Goal: Task Accomplishment & Management: Manage account settings

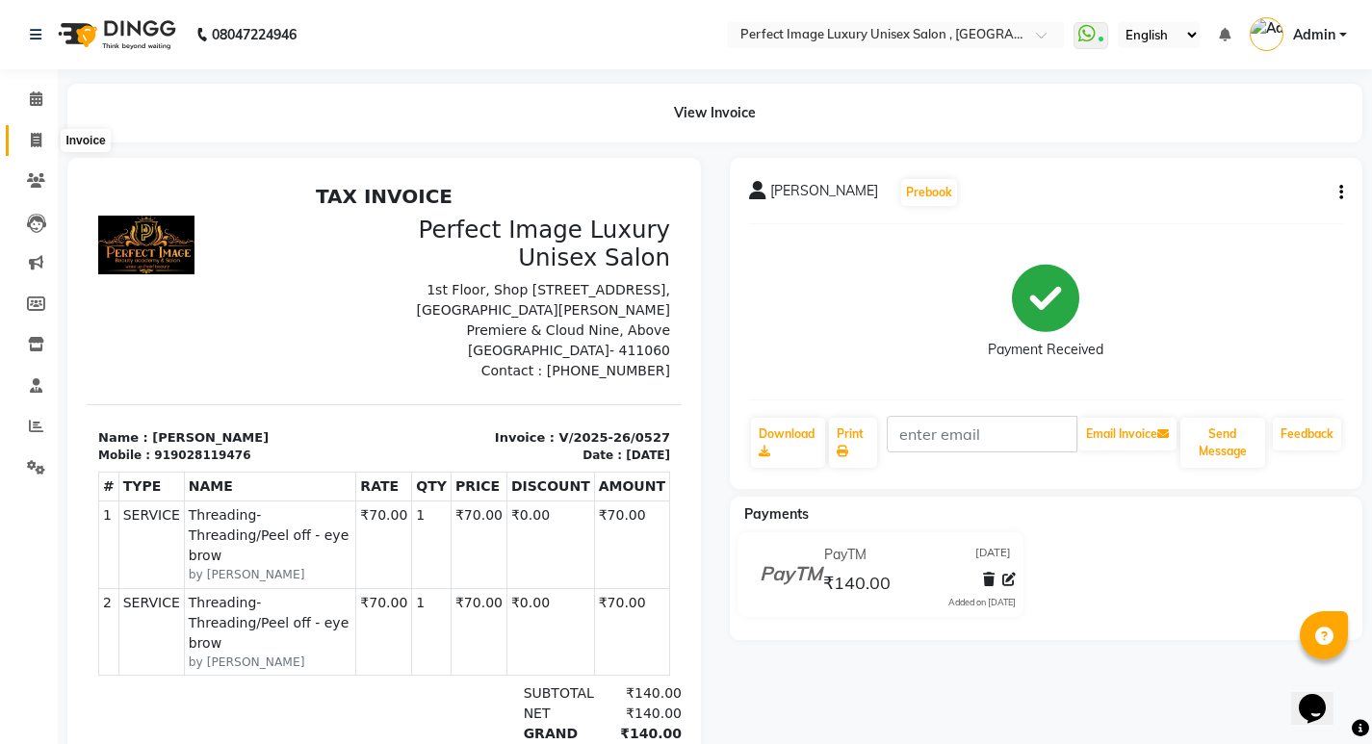
click at [36, 135] on icon at bounding box center [36, 140] width 11 height 14
select select "5078"
select select "service"
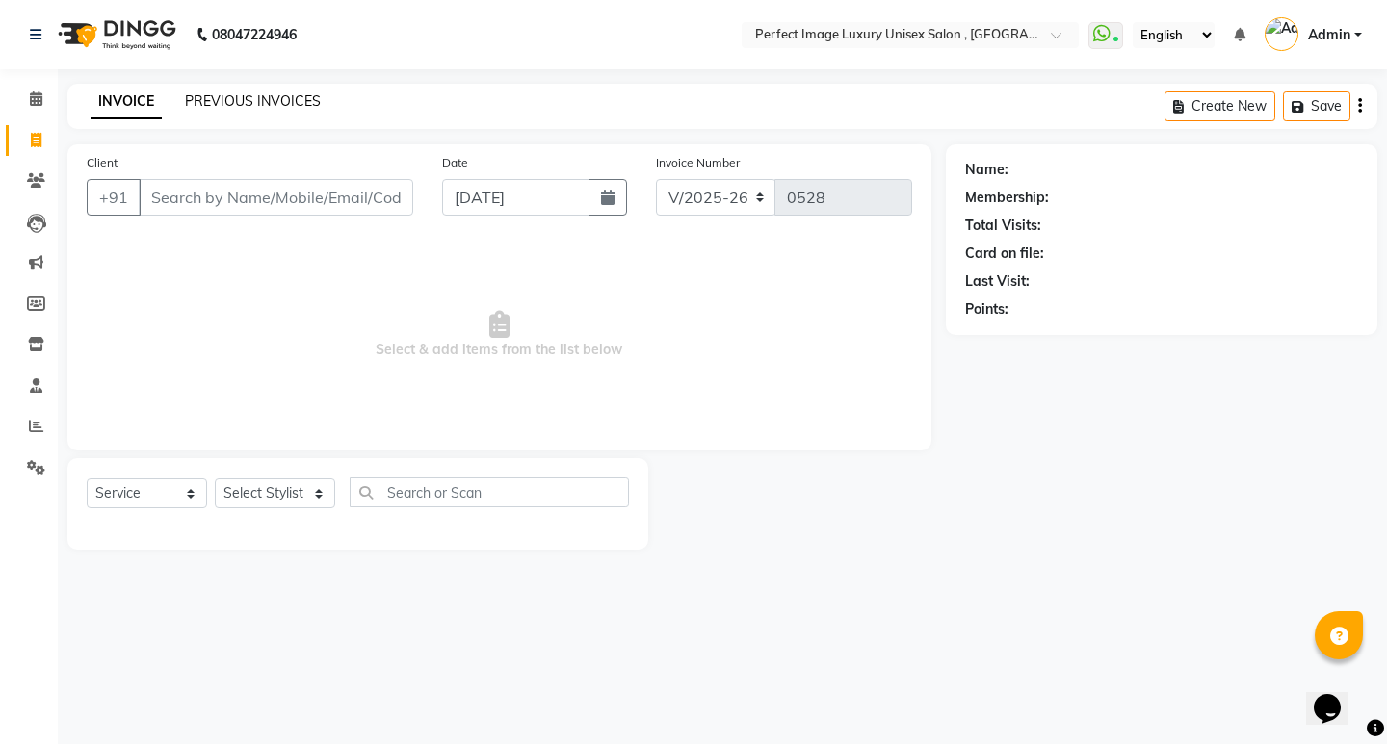
click at [281, 97] on link "PREVIOUS INVOICES" at bounding box center [253, 100] width 136 height 17
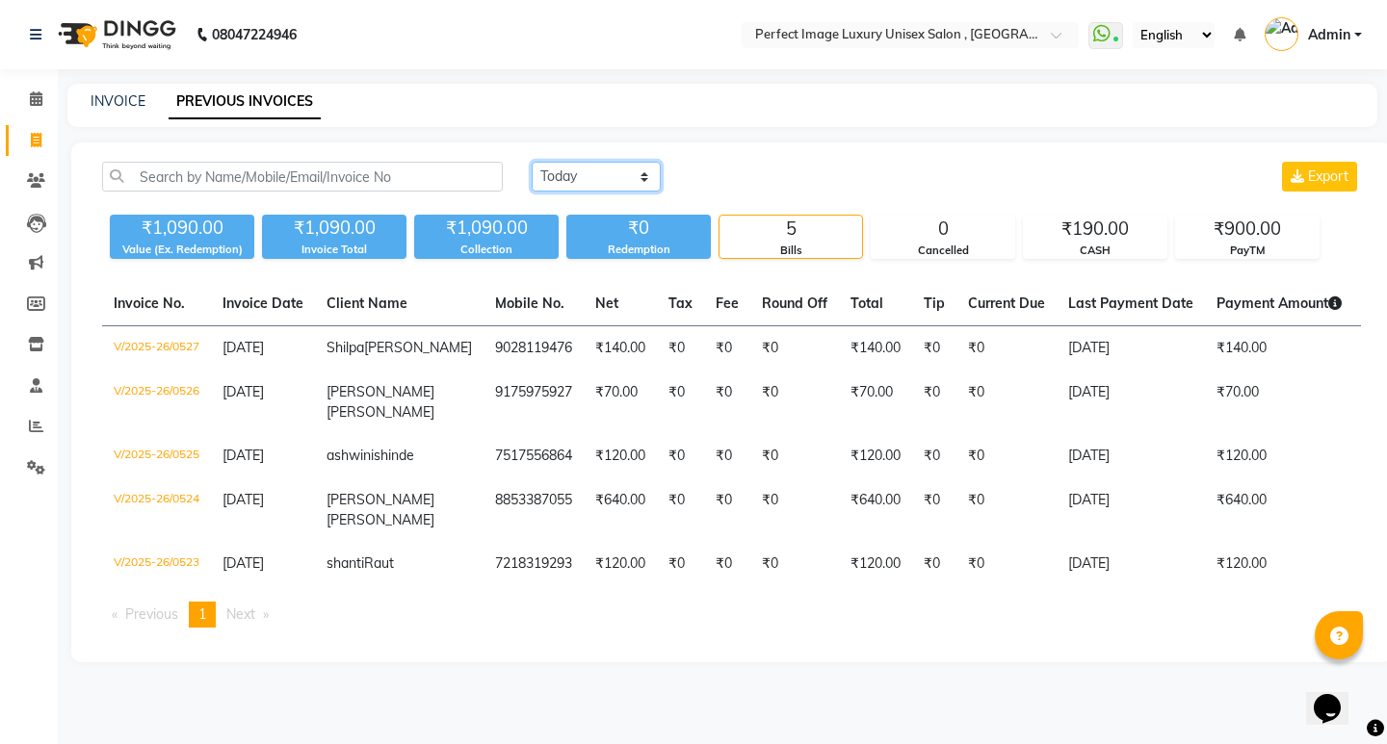
click at [579, 188] on select "Today Yesterday Custom Range" at bounding box center [596, 177] width 129 height 30
click at [209, 96] on link "PREVIOUS INVOICES" at bounding box center [245, 102] width 152 height 35
click at [566, 172] on select "Today Yesterday Custom Range" at bounding box center [596, 177] width 129 height 30
select select "range"
click at [532, 162] on select "Today Yesterday Custom Range" at bounding box center [596, 177] width 129 height 30
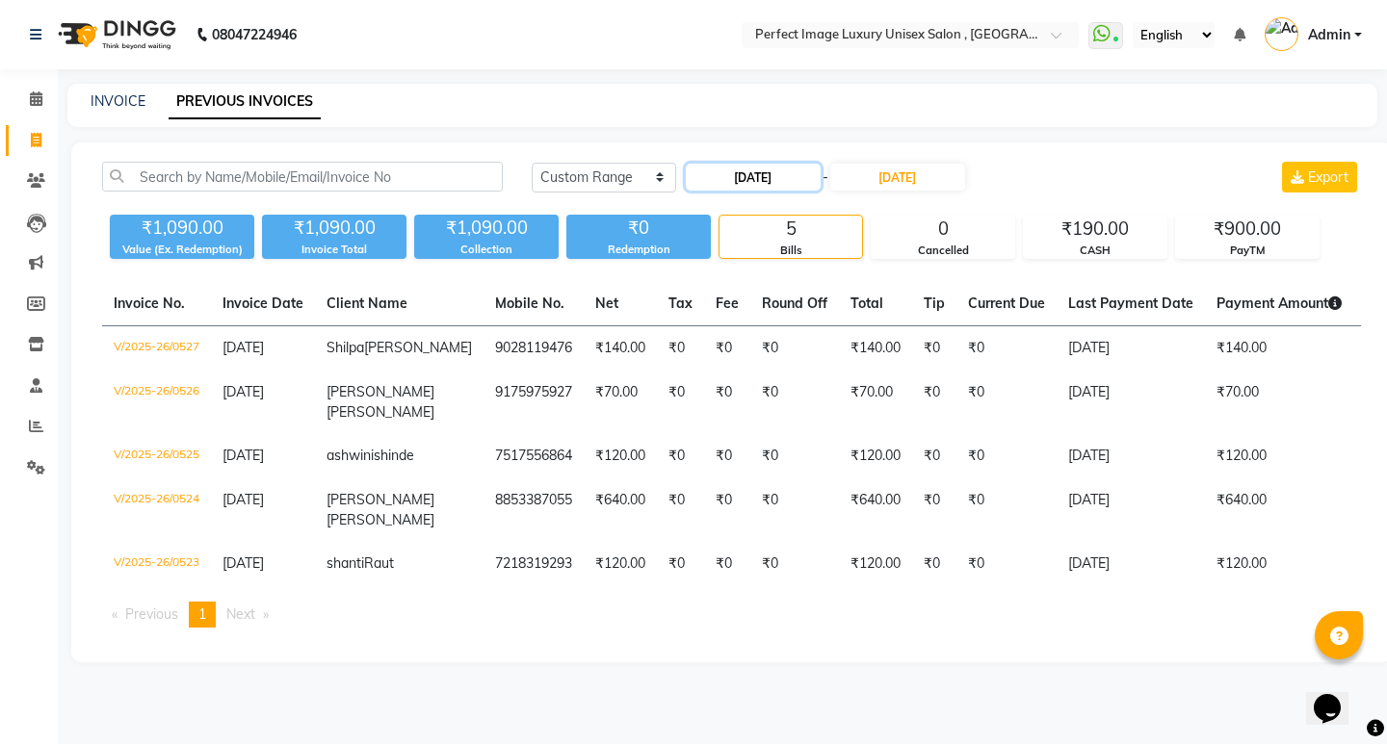
click at [787, 179] on input "[DATE]" at bounding box center [753, 177] width 135 height 27
select select "9"
select select "2025"
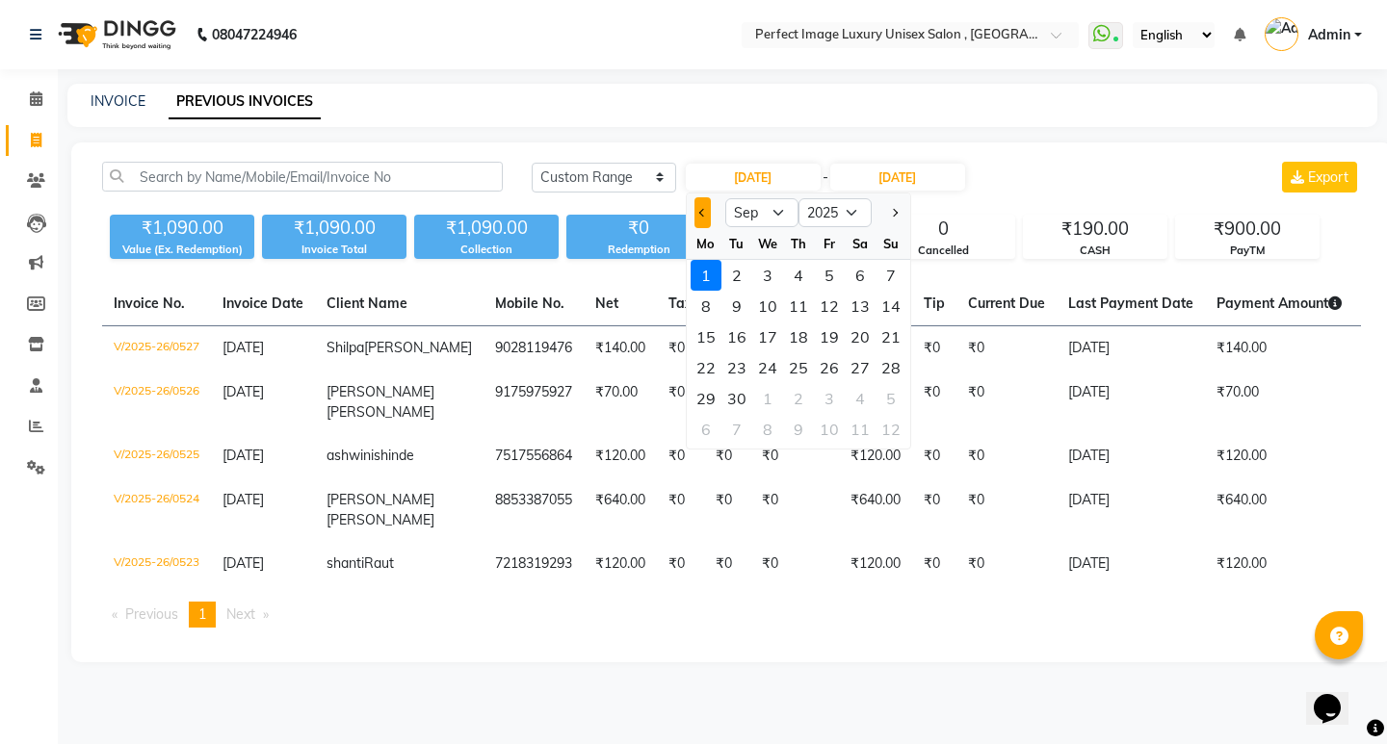
drag, startPoint x: 694, startPoint y: 210, endPoint x: 737, endPoint y: 233, distance: 48.3
click at [696, 210] on button "Previous month" at bounding box center [702, 212] width 16 height 31
select select "8"
click at [839, 285] on div "1" at bounding box center [829, 275] width 31 height 31
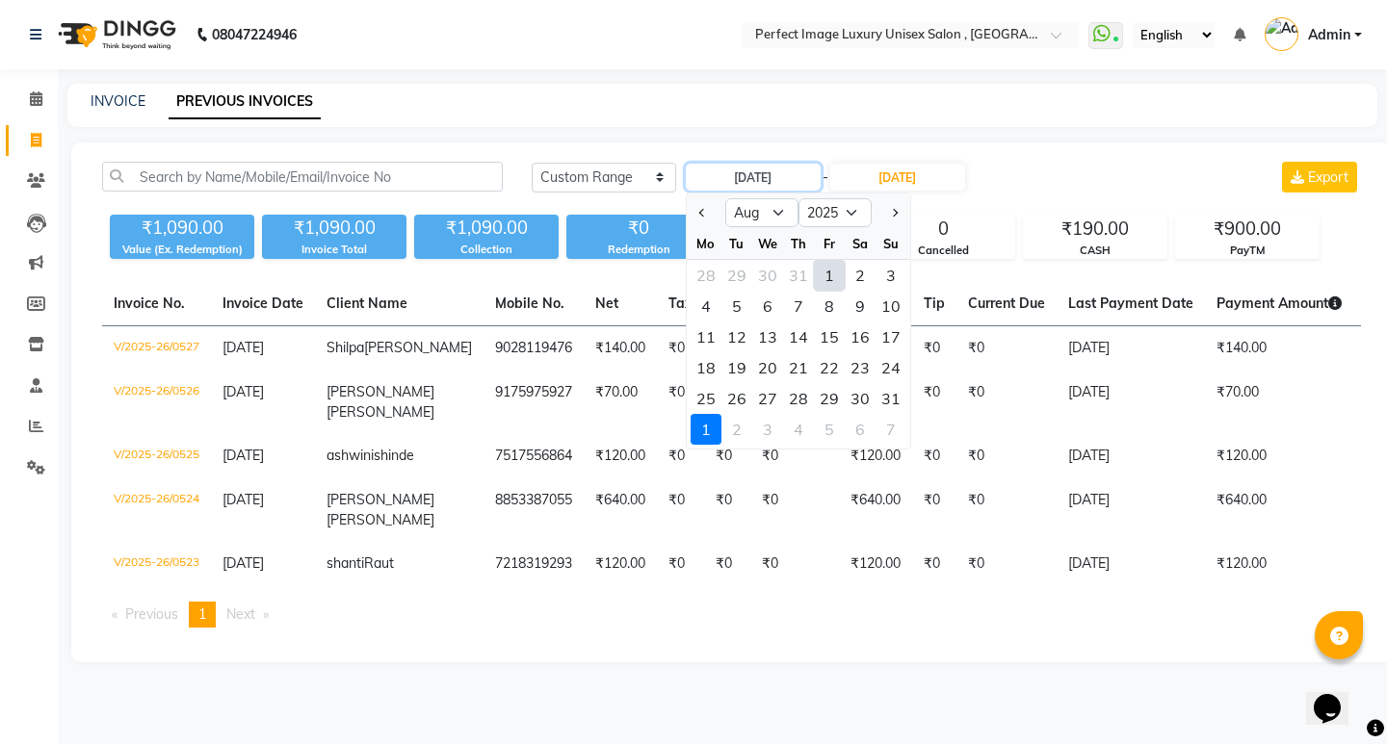
type input "01-08-2025"
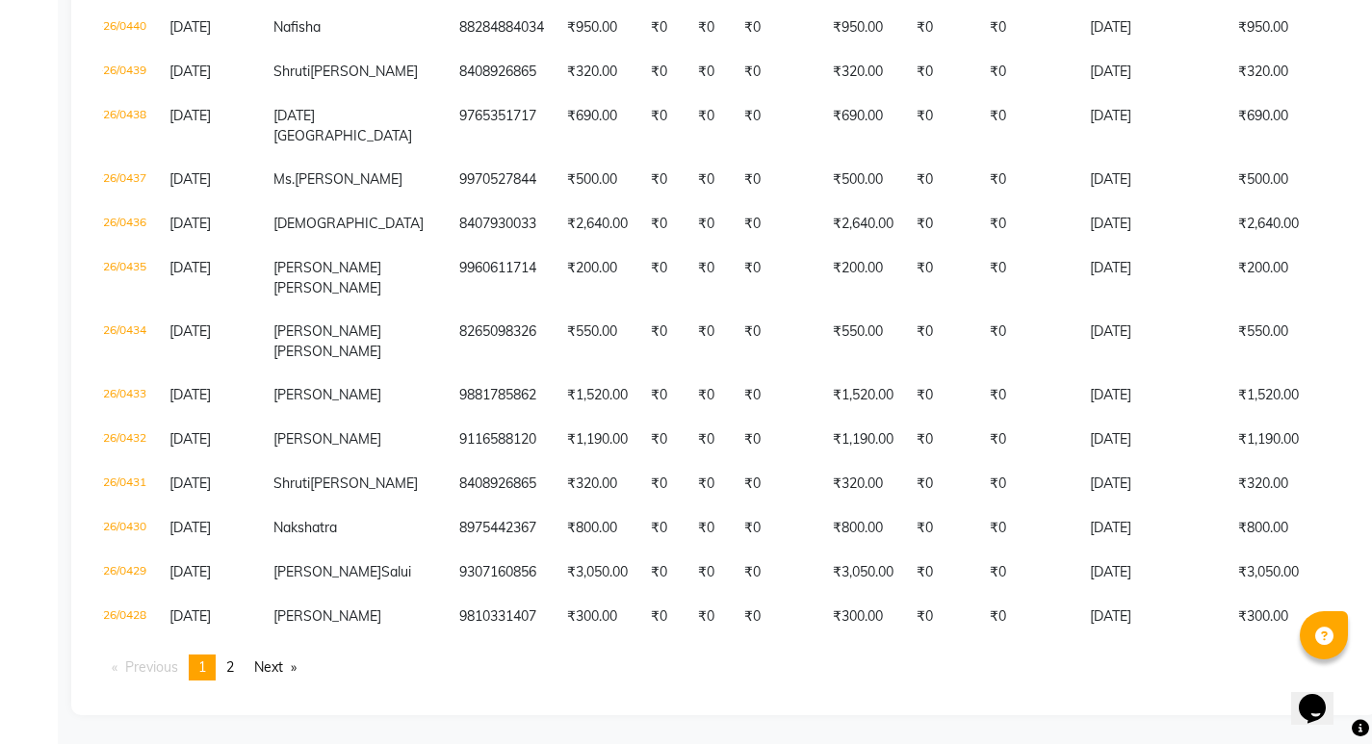
scroll to position [0, 52]
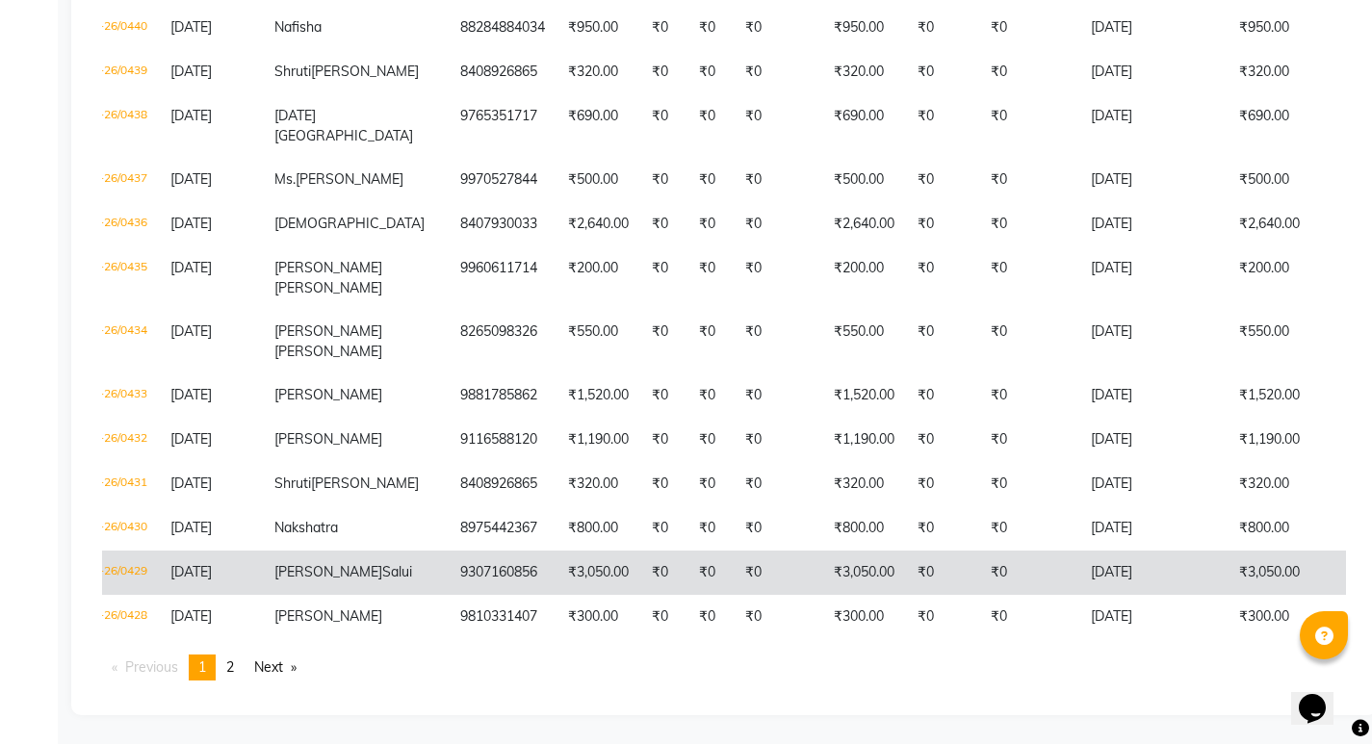
click at [822, 551] on td "₹3,050.00" at bounding box center [864, 573] width 84 height 44
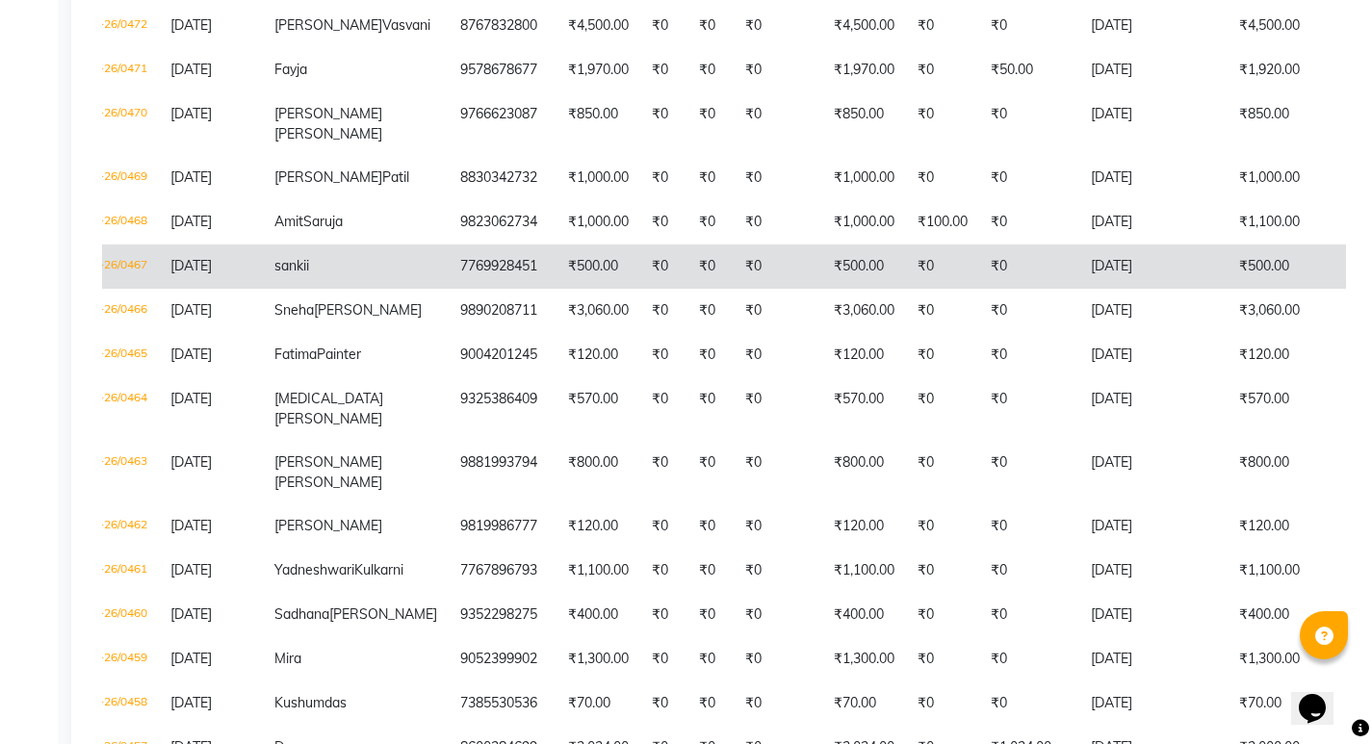
scroll to position [2952, 0]
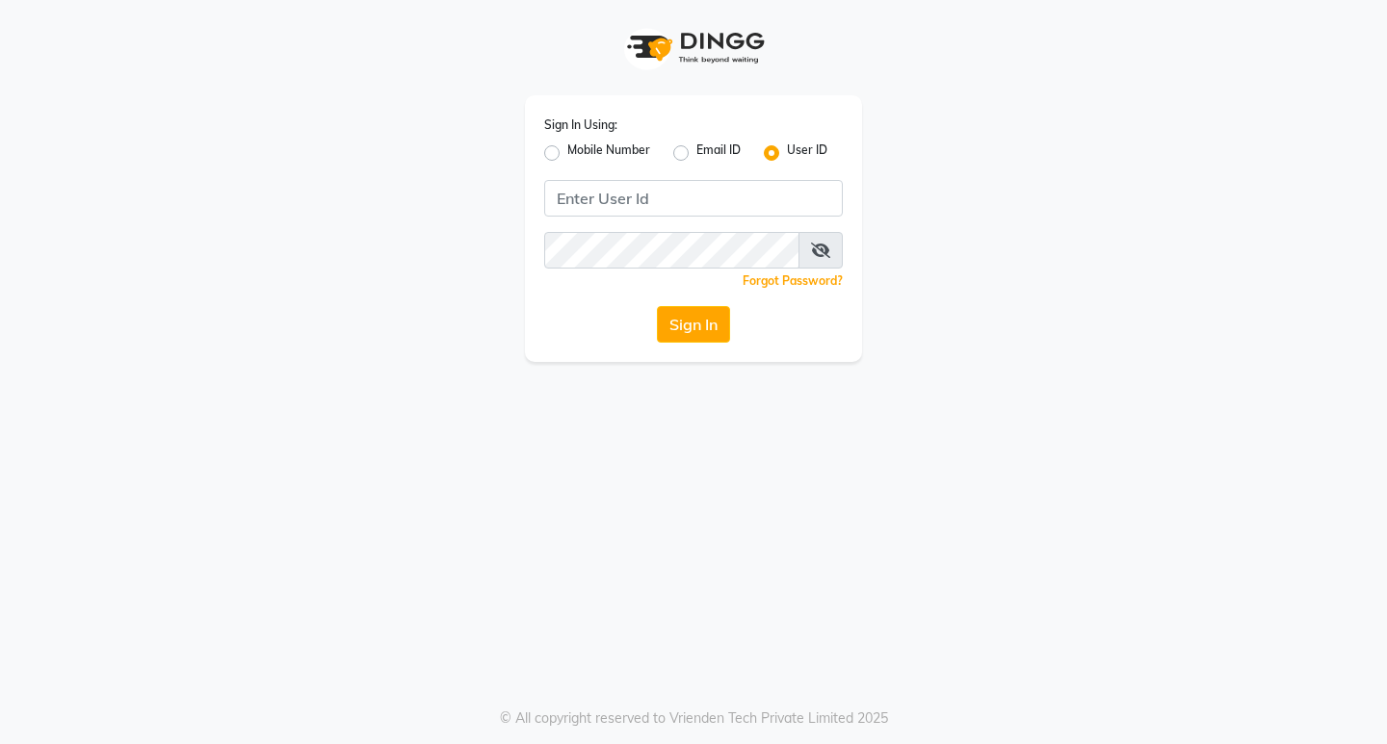
type input "n"
type input "perfectimage"
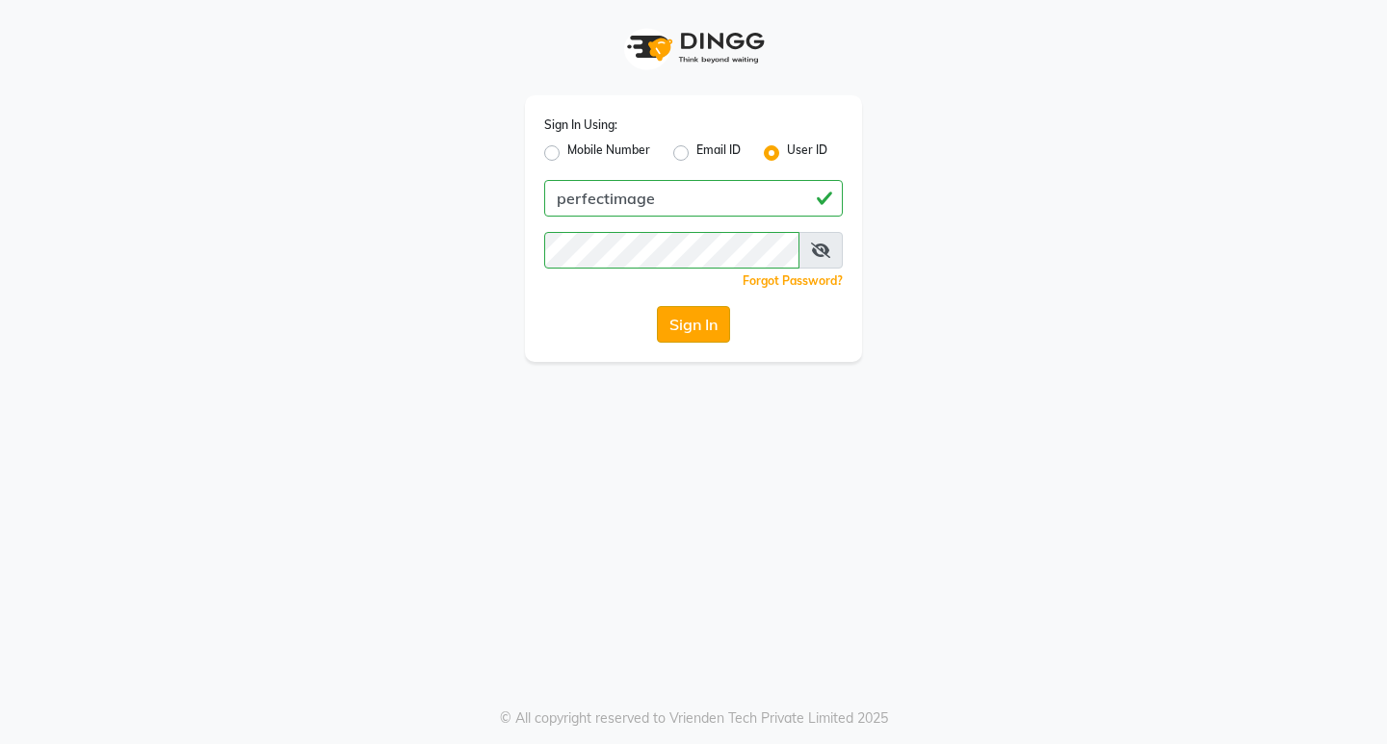
click at [679, 325] on button "Sign In" at bounding box center [693, 324] width 73 height 37
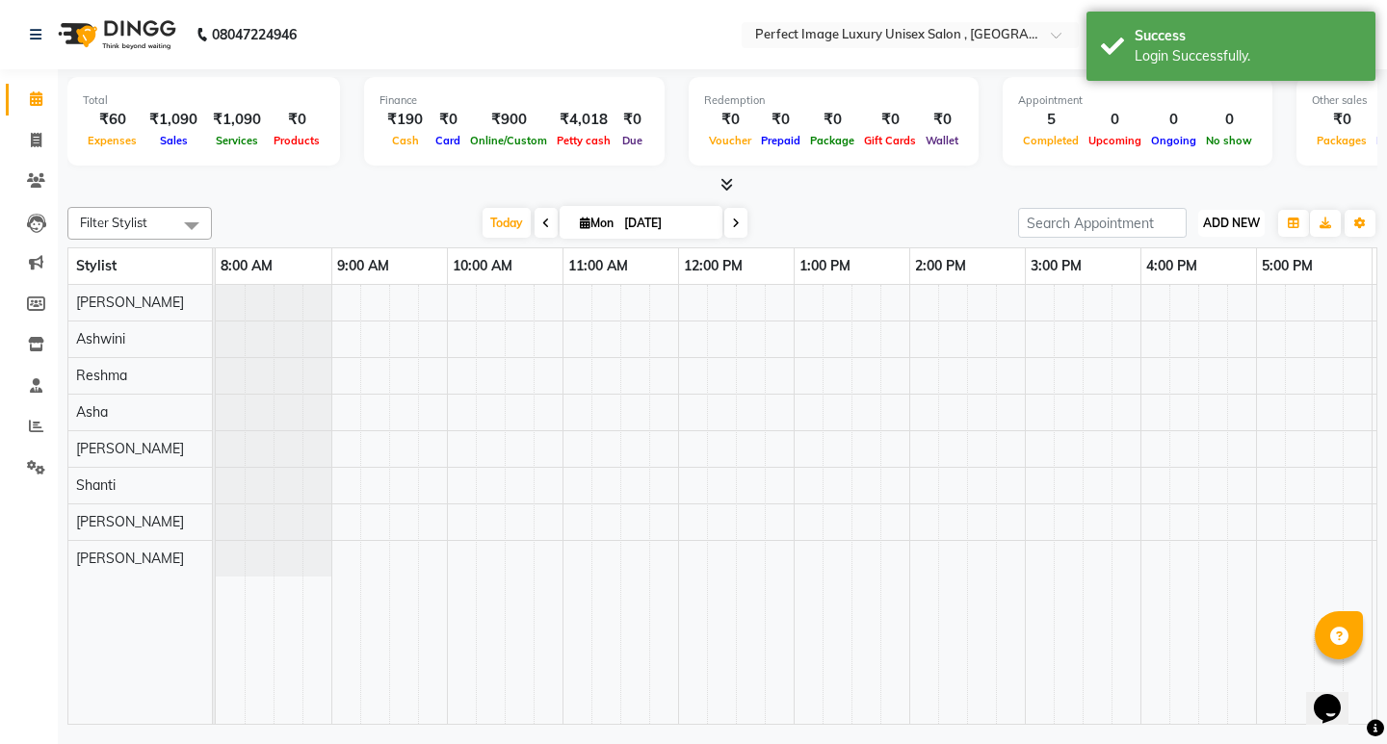
click at [1206, 227] on span "ADD NEW" at bounding box center [1231, 223] width 57 height 14
click at [1195, 306] on link "Add Expense" at bounding box center [1187, 310] width 152 height 25
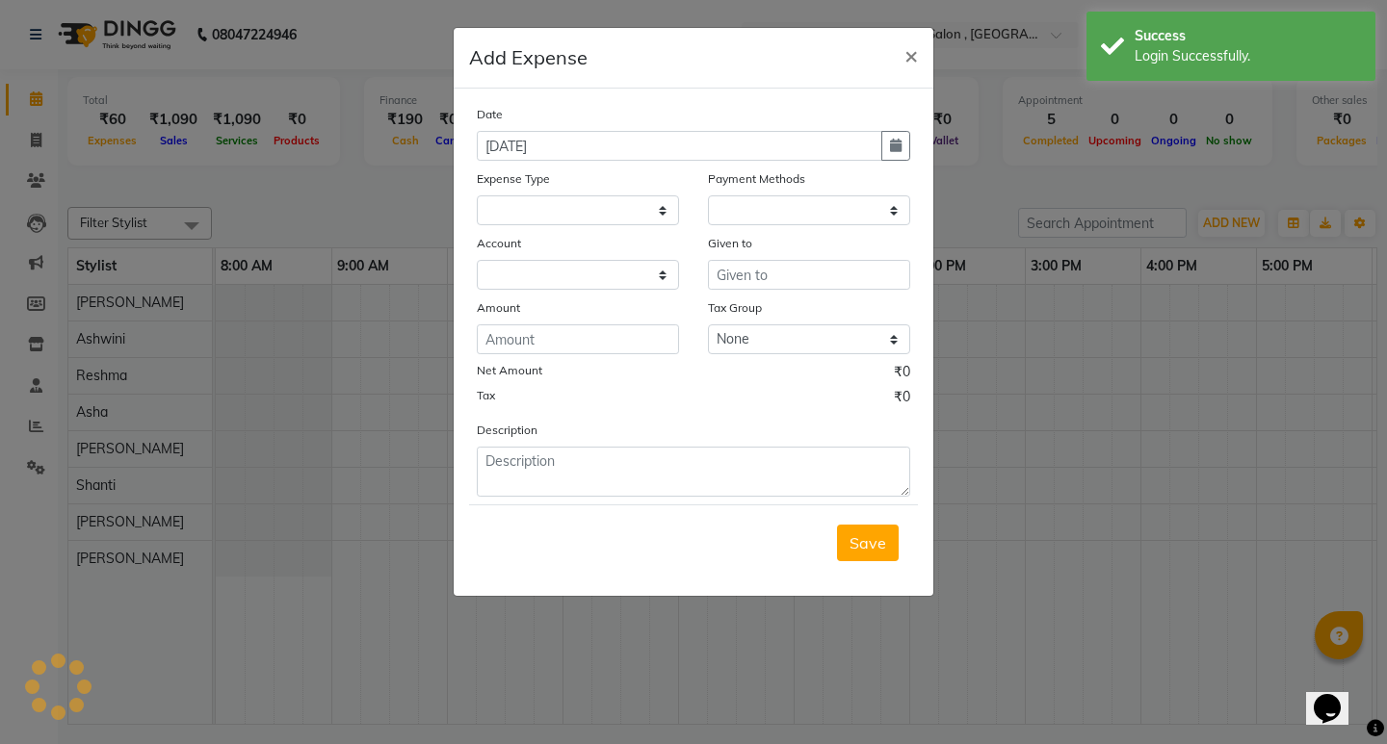
select select
select select "1"
select select "3979"
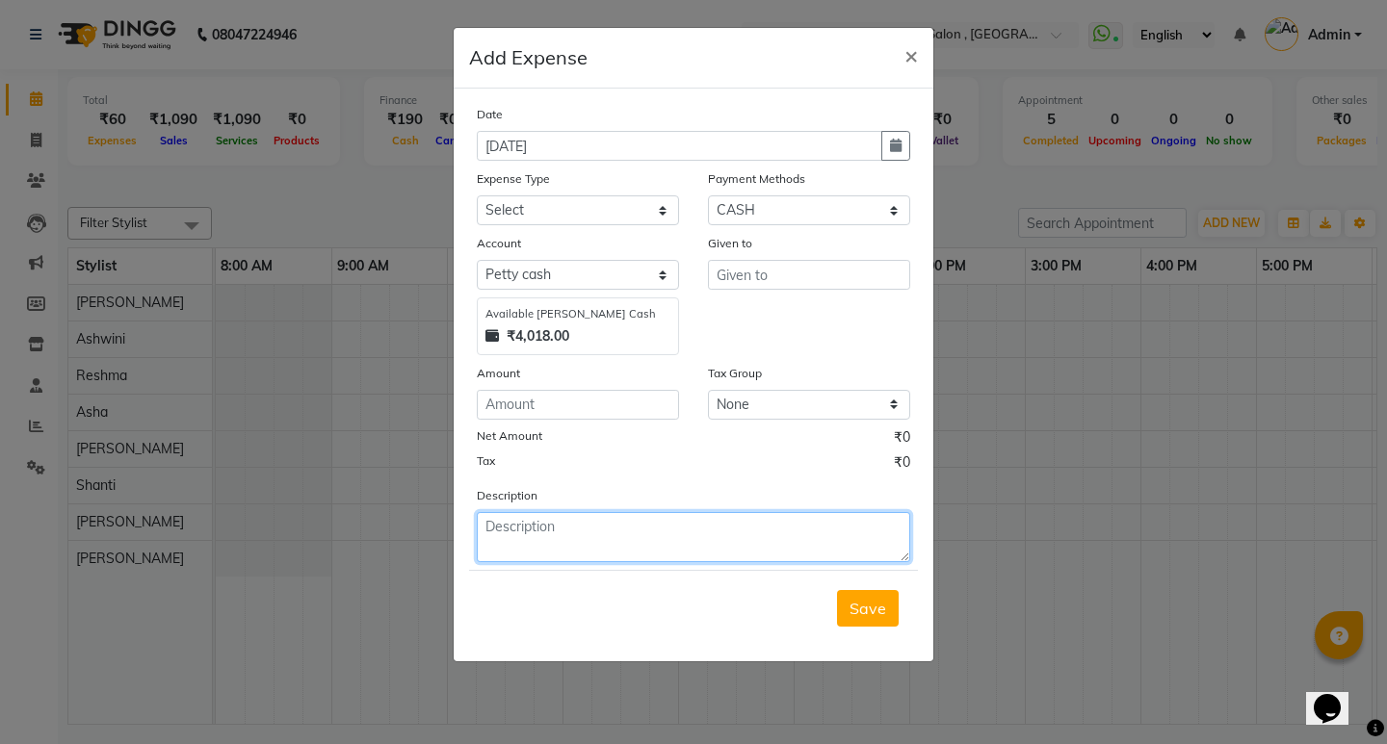
click at [691, 521] on textarea at bounding box center [693, 537] width 433 height 50
type textarea "vaishali houskiping-1400"
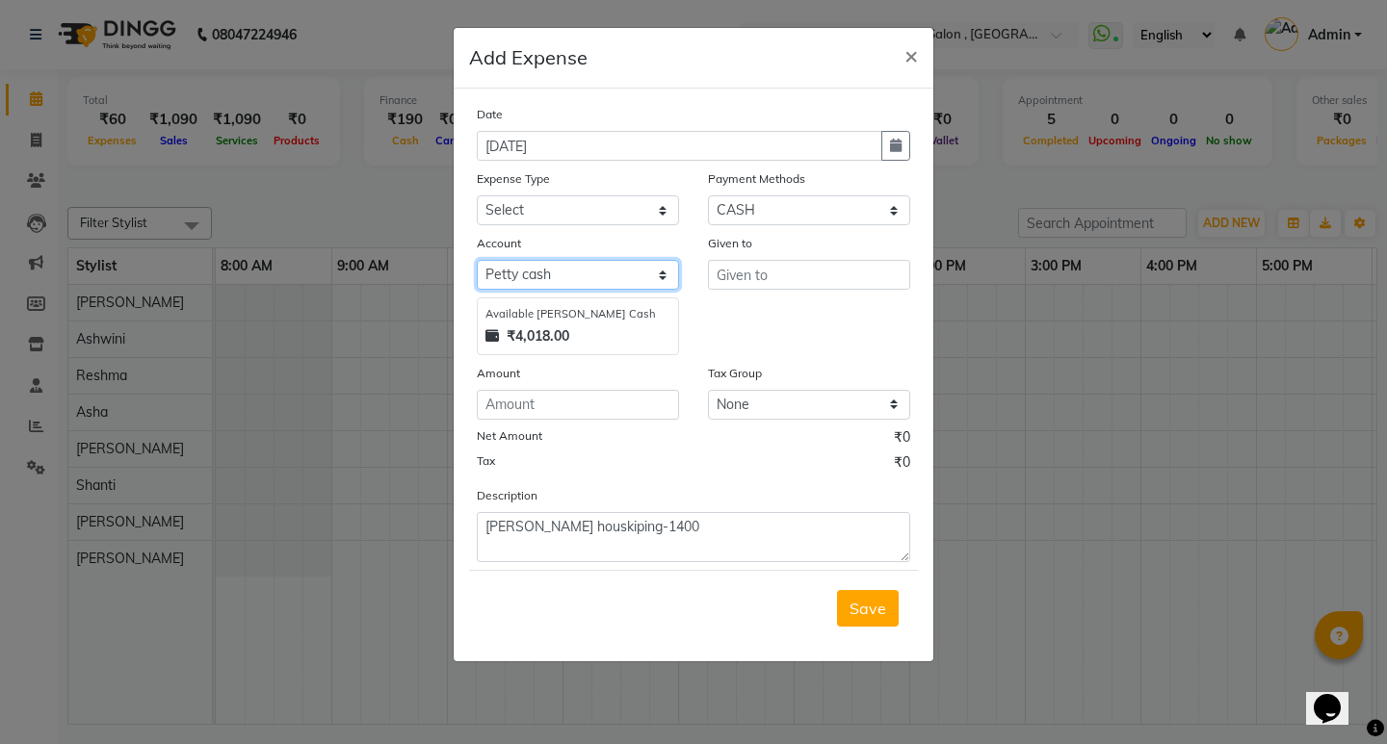
click at [613, 273] on select "Select Petty cash Default account Neeta" at bounding box center [578, 275] width 202 height 30
click at [640, 199] on select "Select Advance Salary Bank charges Car maintenance Cash transfer to bank Cash t…" at bounding box center [578, 210] width 202 height 30
select select "9648"
click at [477, 195] on select "Select Advance Salary Bank charges Car maintenance Cash transfer to bank Cash t…" at bounding box center [578, 210] width 202 height 30
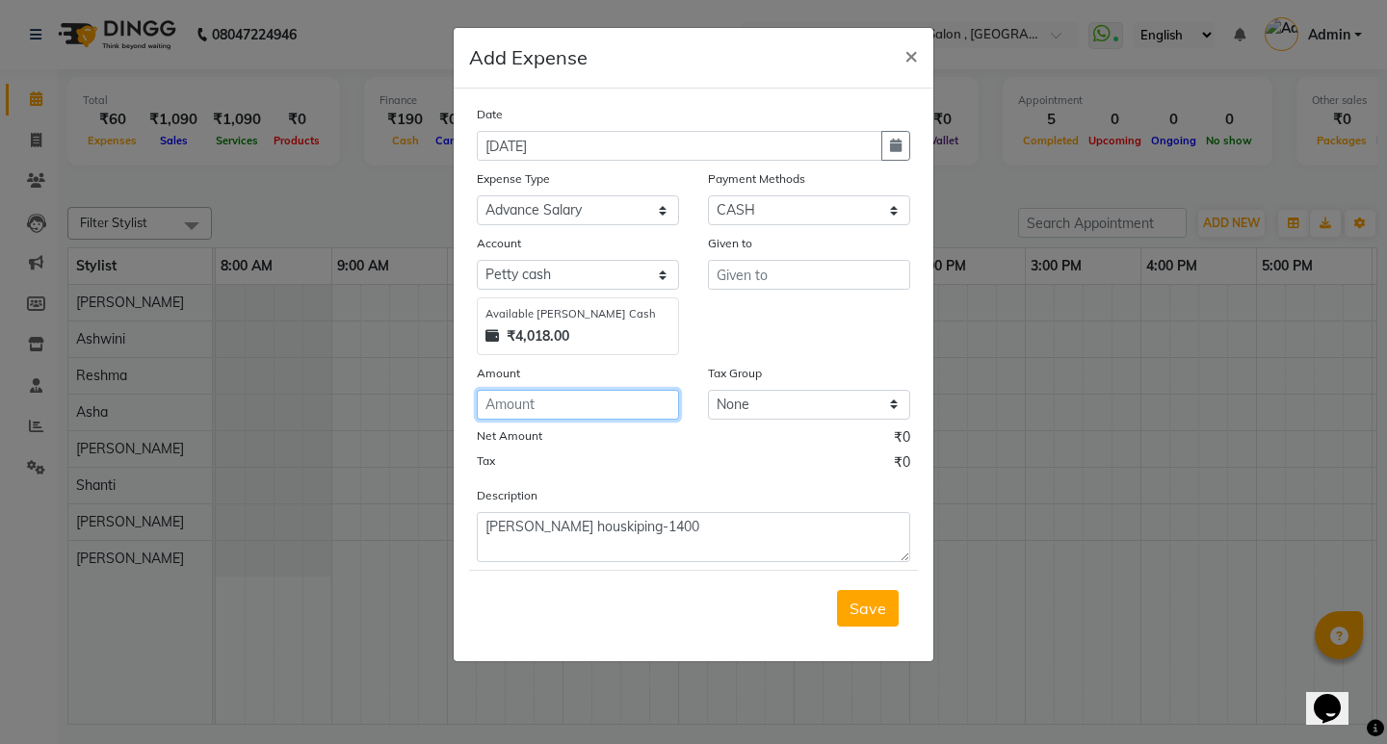
click at [641, 417] on input "number" at bounding box center [578, 405] width 202 height 30
type input "1400"
click at [888, 611] on button "Save" at bounding box center [868, 608] width 62 height 37
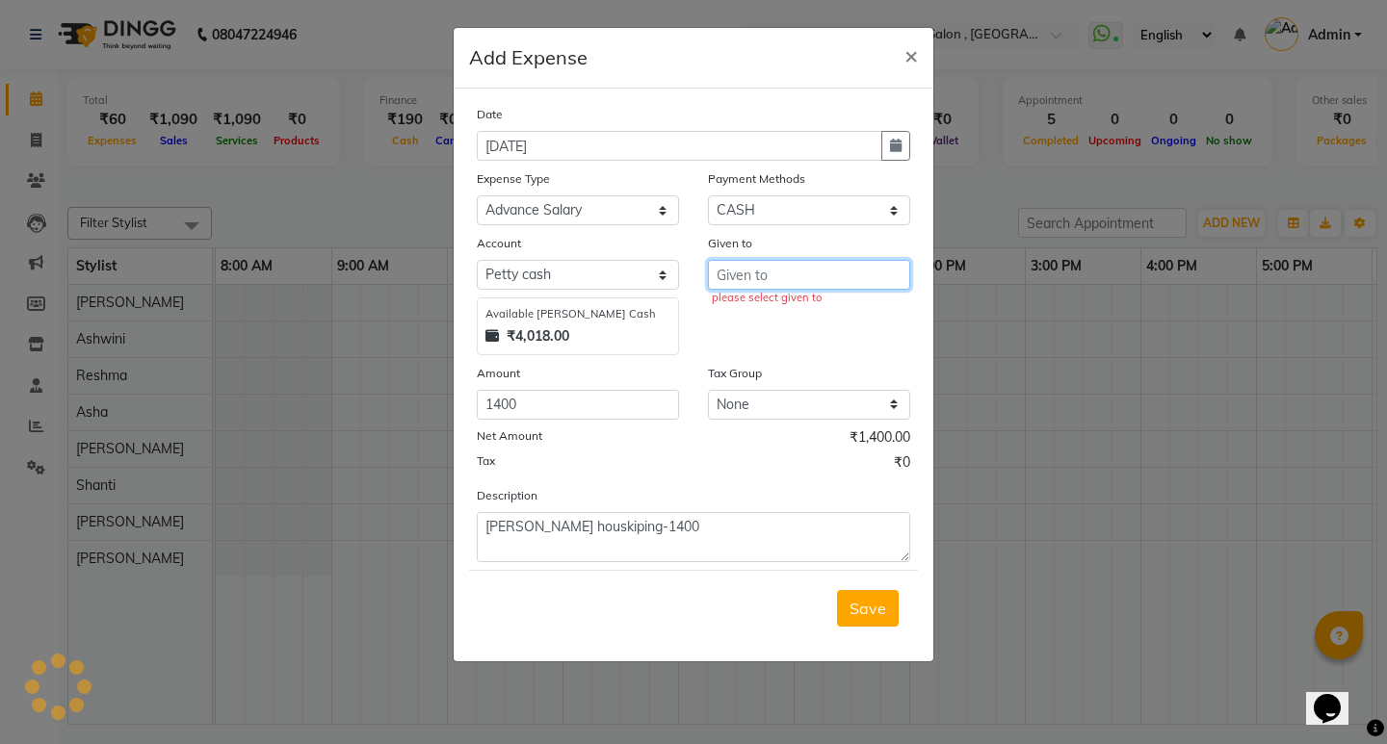
click at [799, 287] on input "text" at bounding box center [809, 275] width 202 height 30
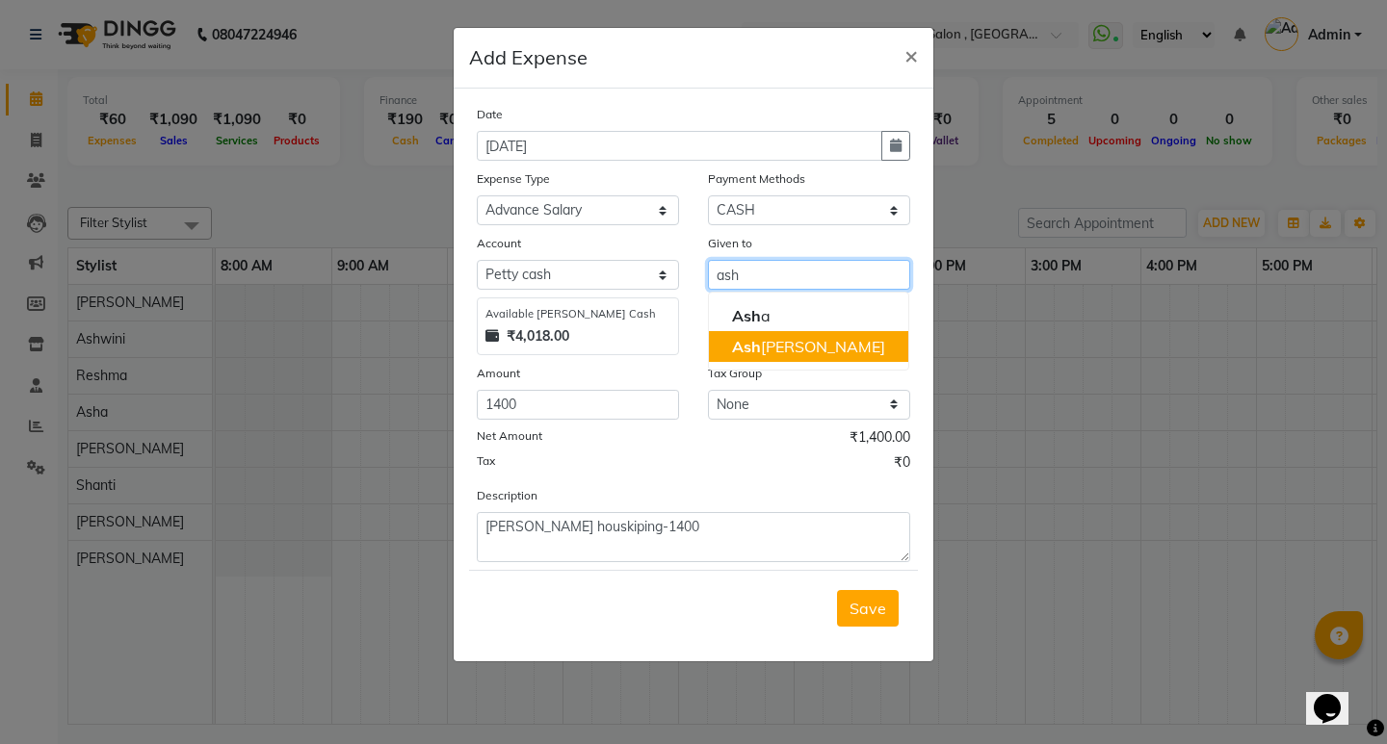
click at [775, 342] on ngb-highlight "Ash wini" at bounding box center [808, 346] width 153 height 19
type input "Ashwini"
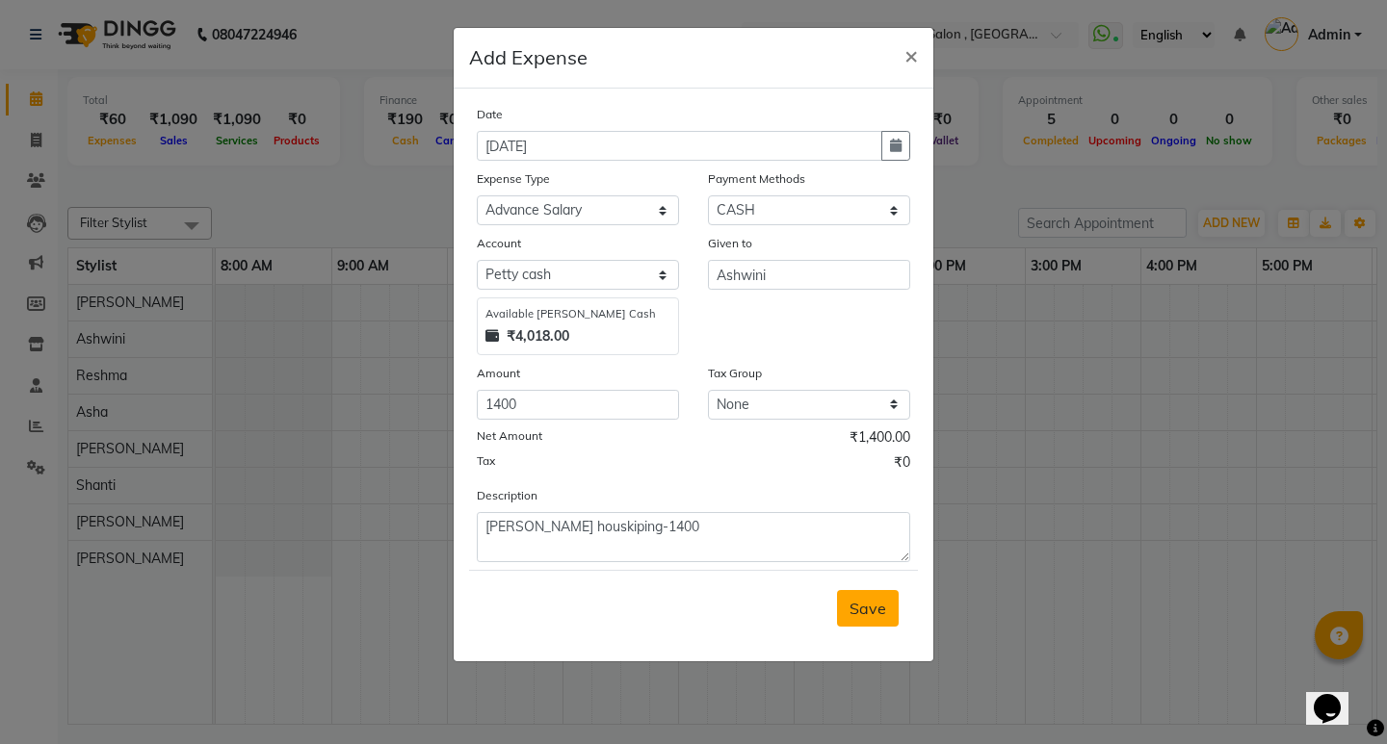
click at [866, 613] on span "Save" at bounding box center [867, 608] width 37 height 19
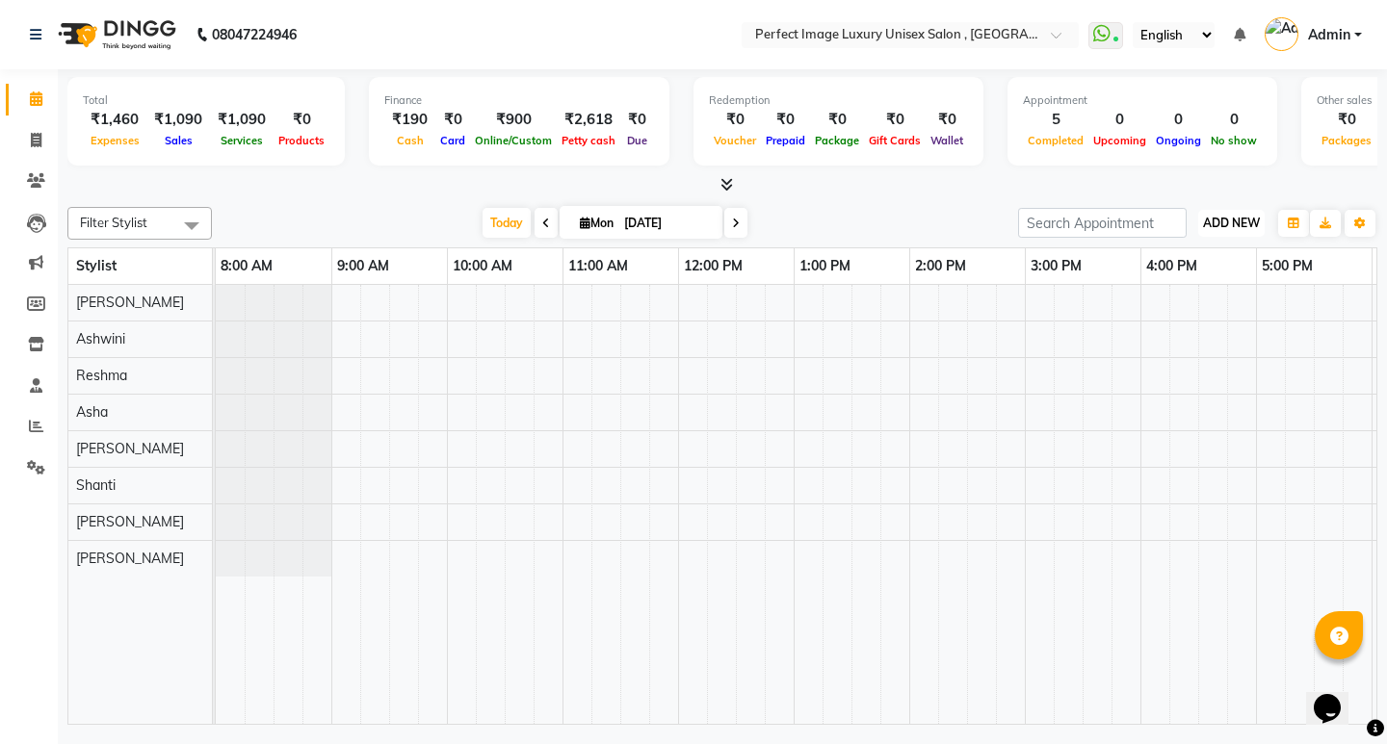
click at [1218, 221] on span "ADD NEW" at bounding box center [1231, 223] width 57 height 14
click at [849, 211] on div "Today Mon 01-09-2025" at bounding box center [614, 223] width 787 height 29
click at [922, 252] on link "2:00 PM" at bounding box center [940, 266] width 61 height 28
click at [1076, 211] on input "search" at bounding box center [1102, 223] width 169 height 30
click at [1002, 473] on div at bounding box center [1025, 504] width 1618 height 439
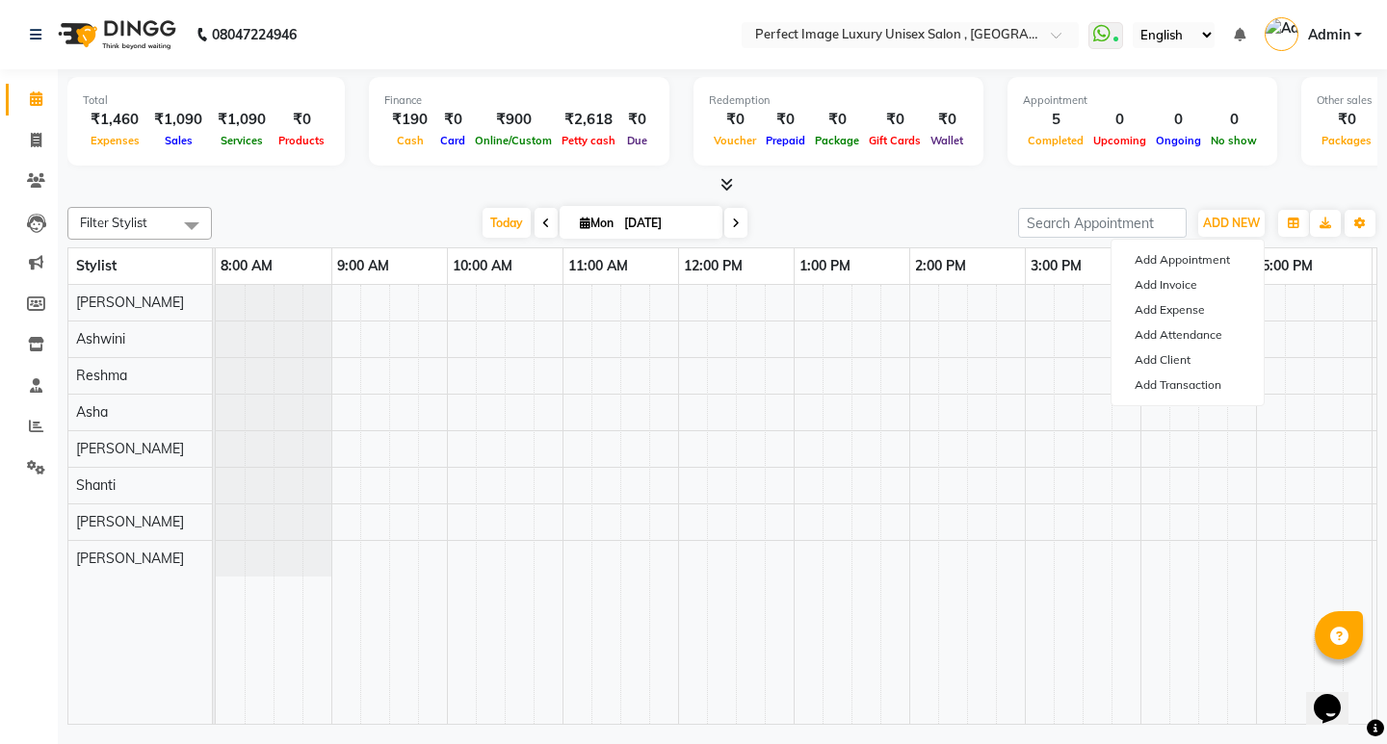
click at [329, 184] on div at bounding box center [722, 185] width 1310 height 20
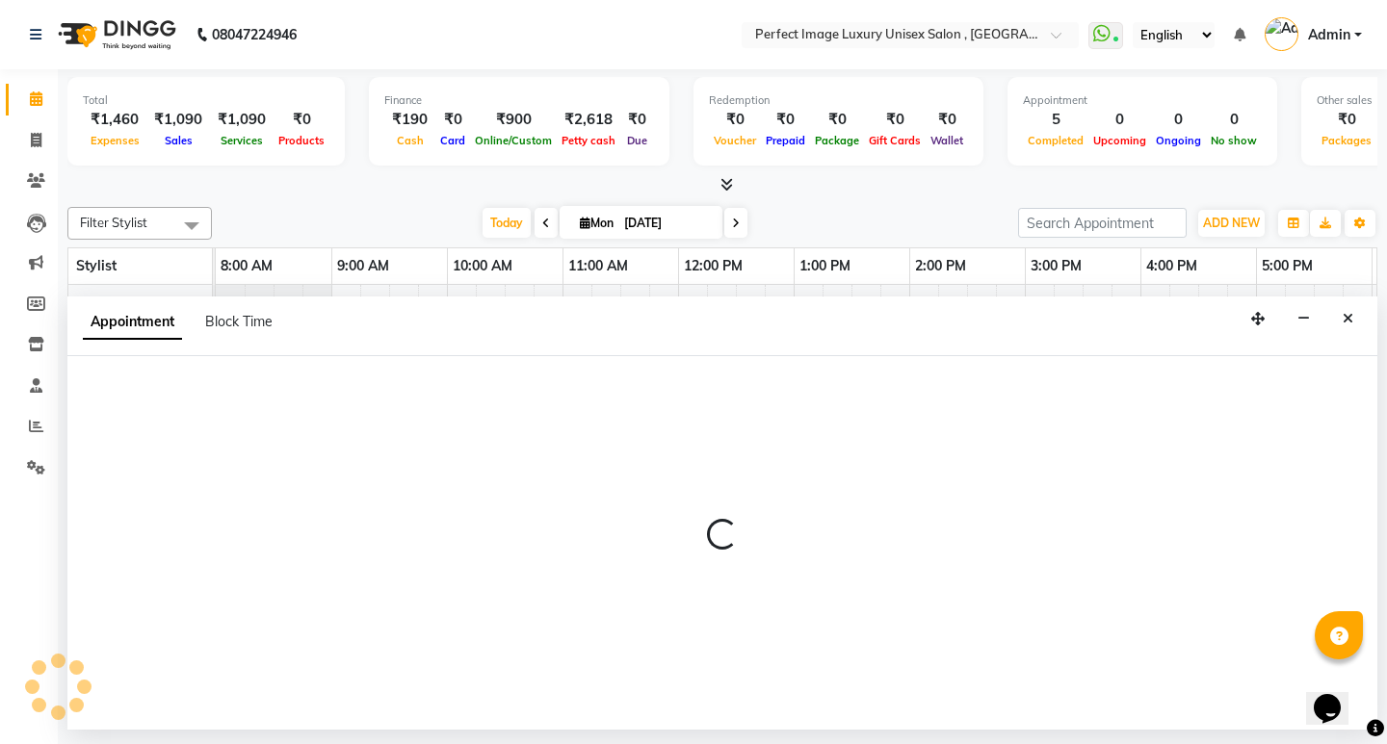
select select "32169"
select select "885"
select select "tentative"
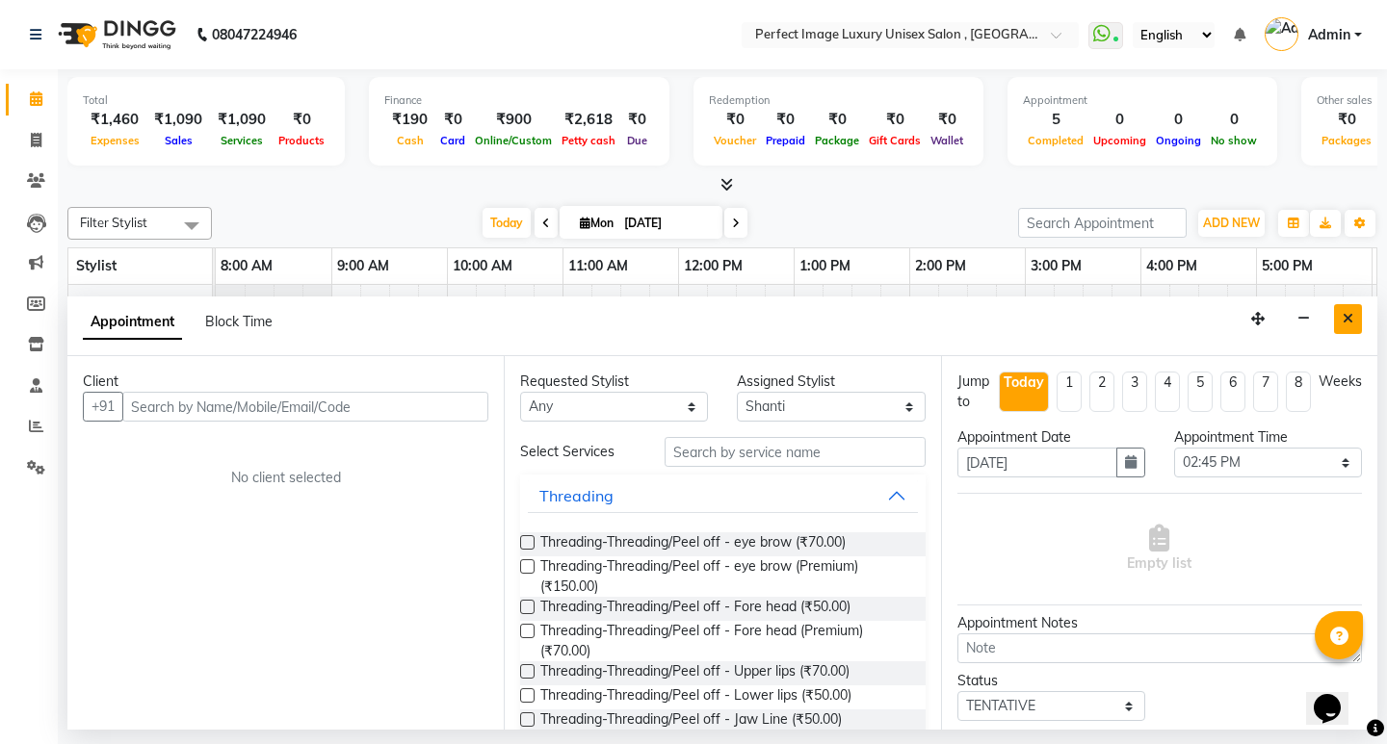
drag, startPoint x: 357, startPoint y: 177, endPoint x: 1346, endPoint y: 314, distance: 998.4
click at [1346, 314] on icon "Close" at bounding box center [1347, 318] width 11 height 13
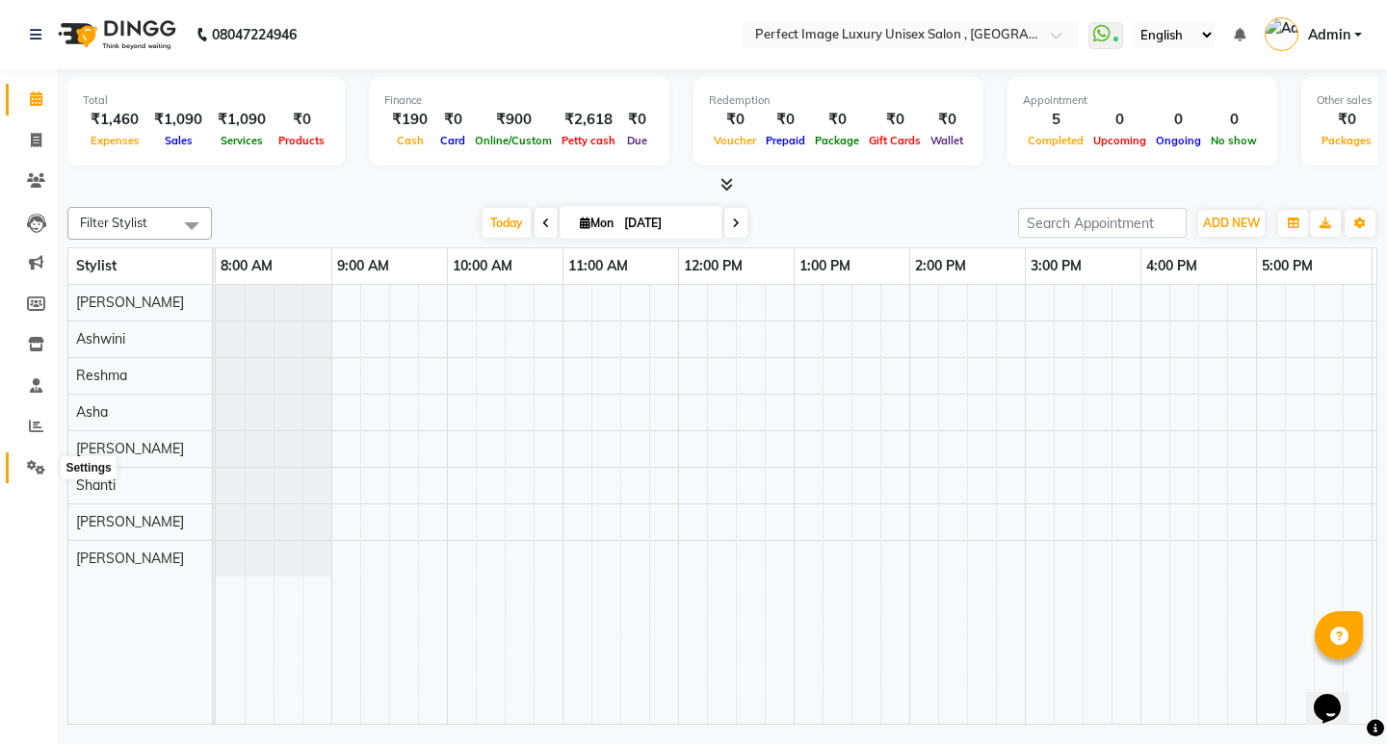
click at [34, 472] on icon at bounding box center [36, 467] width 18 height 14
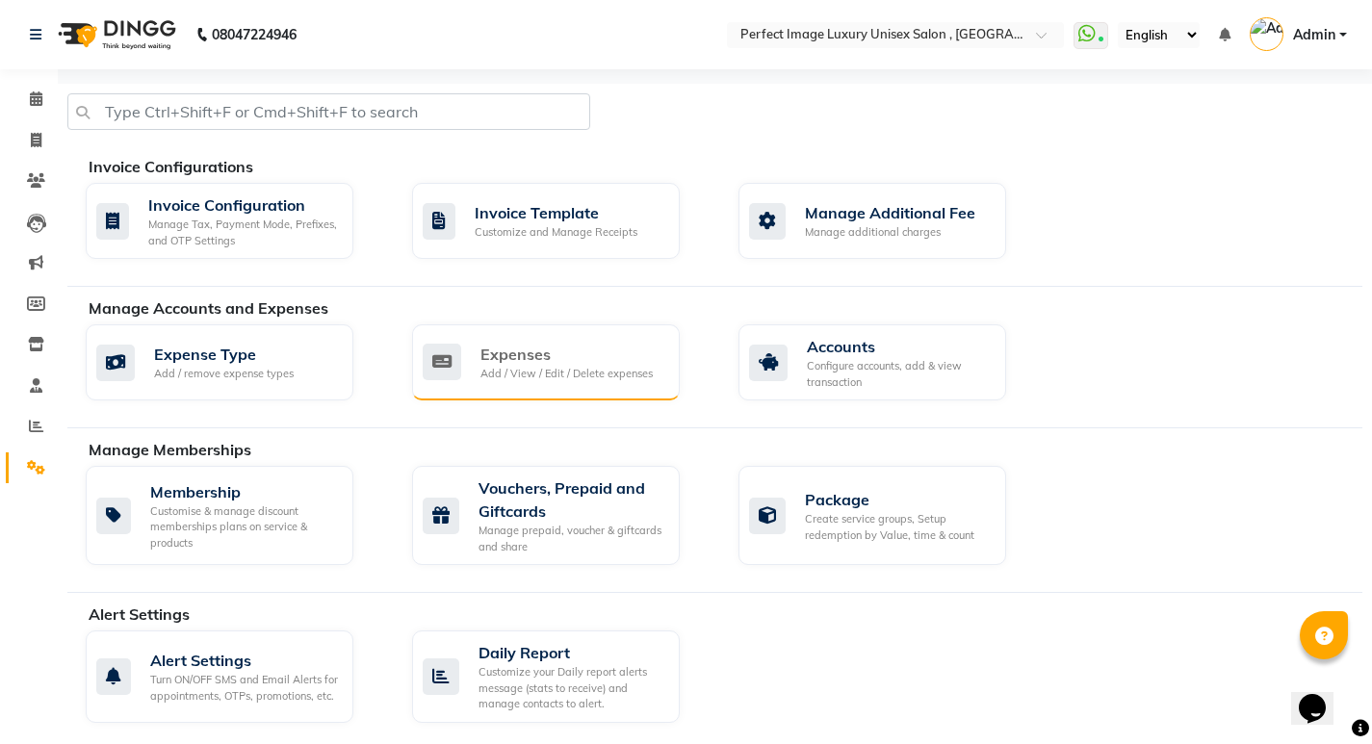
click at [582, 336] on div "Expenses Add / View / Edit / Delete expenses" at bounding box center [546, 363] width 268 height 76
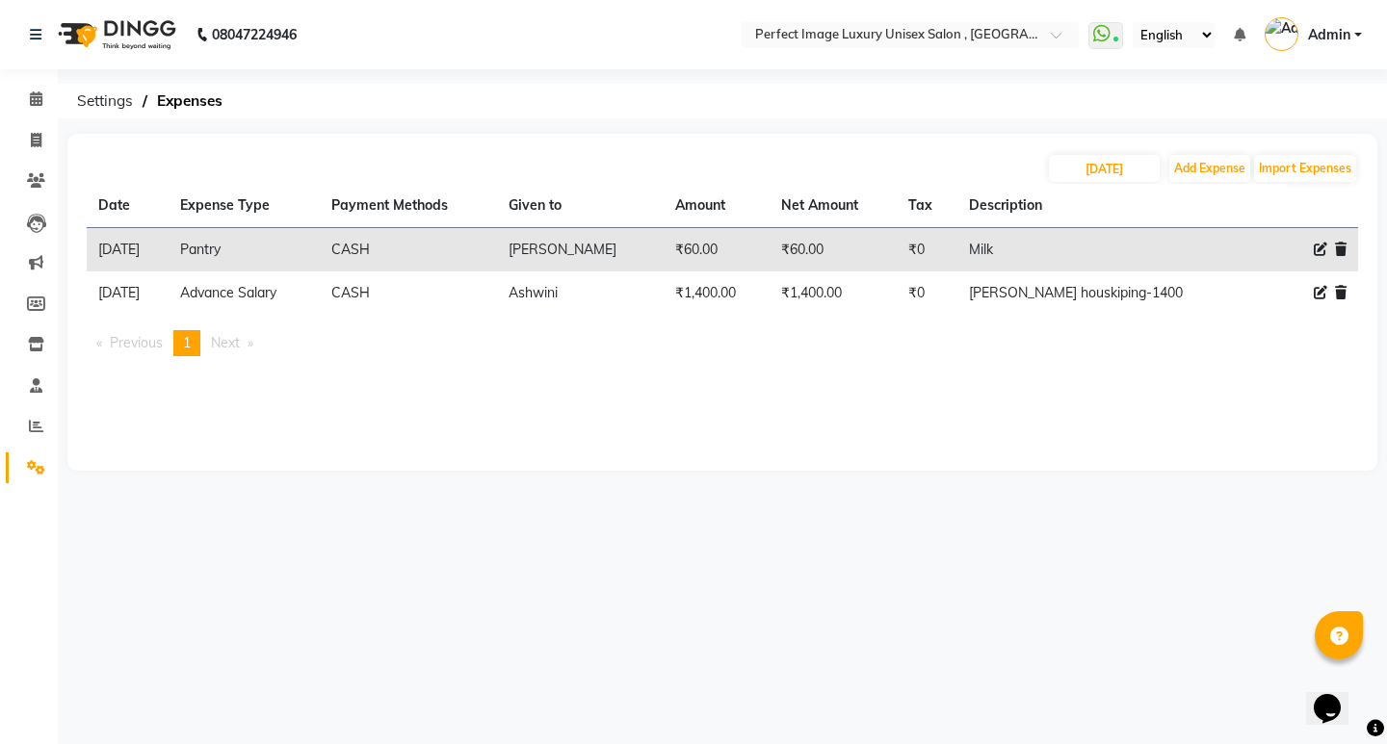
click at [1079, 187] on th "Description" at bounding box center [1107, 206] width 300 height 44
click at [1080, 180] on input "[DATE]" at bounding box center [1104, 168] width 111 height 27
select select "9"
select select "2025"
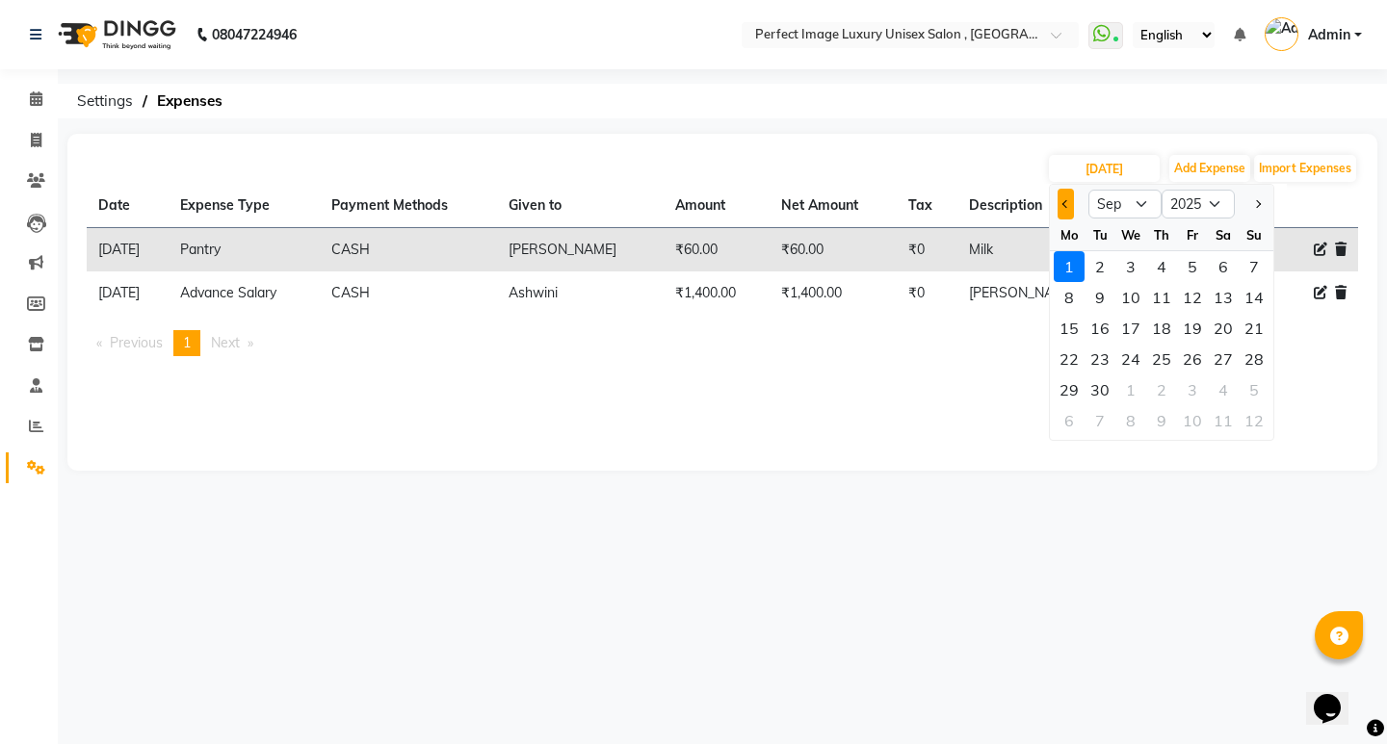
click at [1065, 207] on span "Previous month" at bounding box center [1066, 204] width 8 height 8
select select "8"
click at [1232, 390] on div "30" at bounding box center [1223, 390] width 31 height 31
type input "30-08-2025"
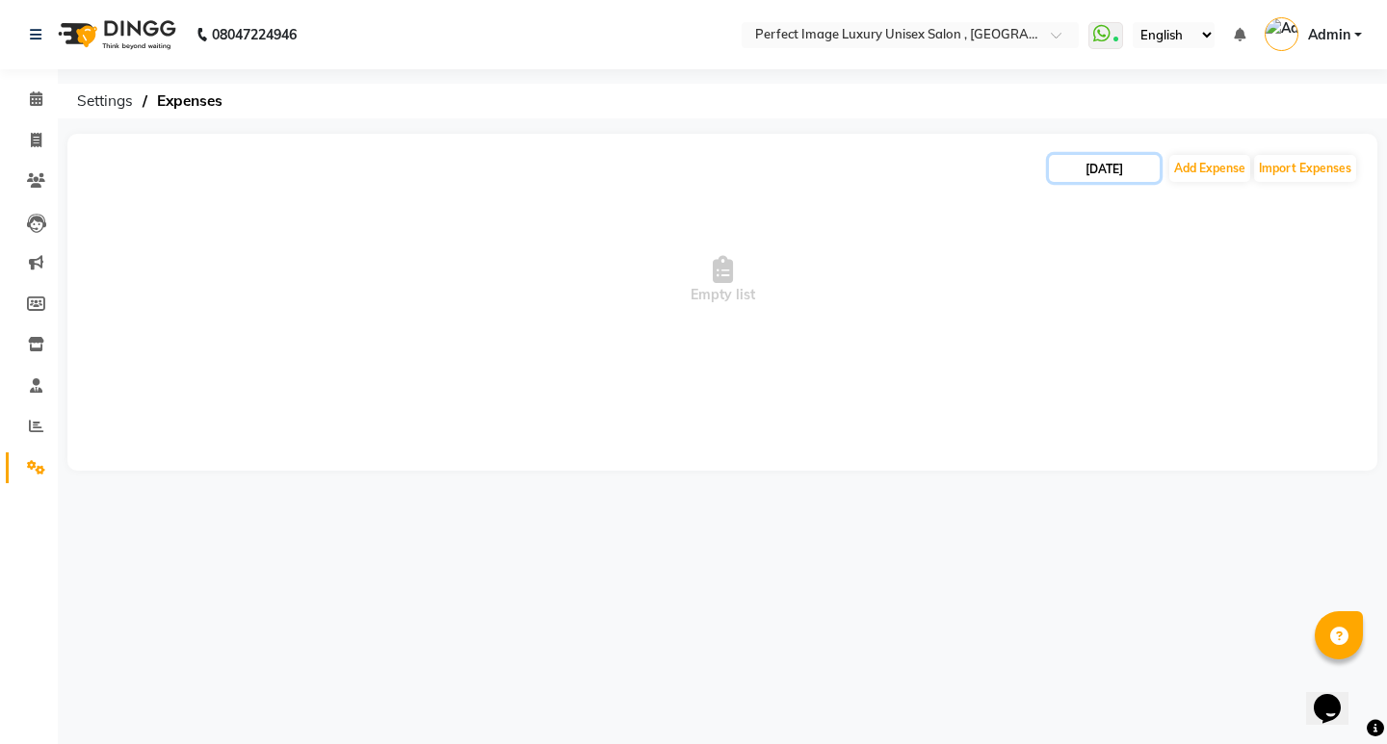
click at [1147, 179] on input "30-08-2025" at bounding box center [1104, 168] width 111 height 27
select select "8"
select select "2025"
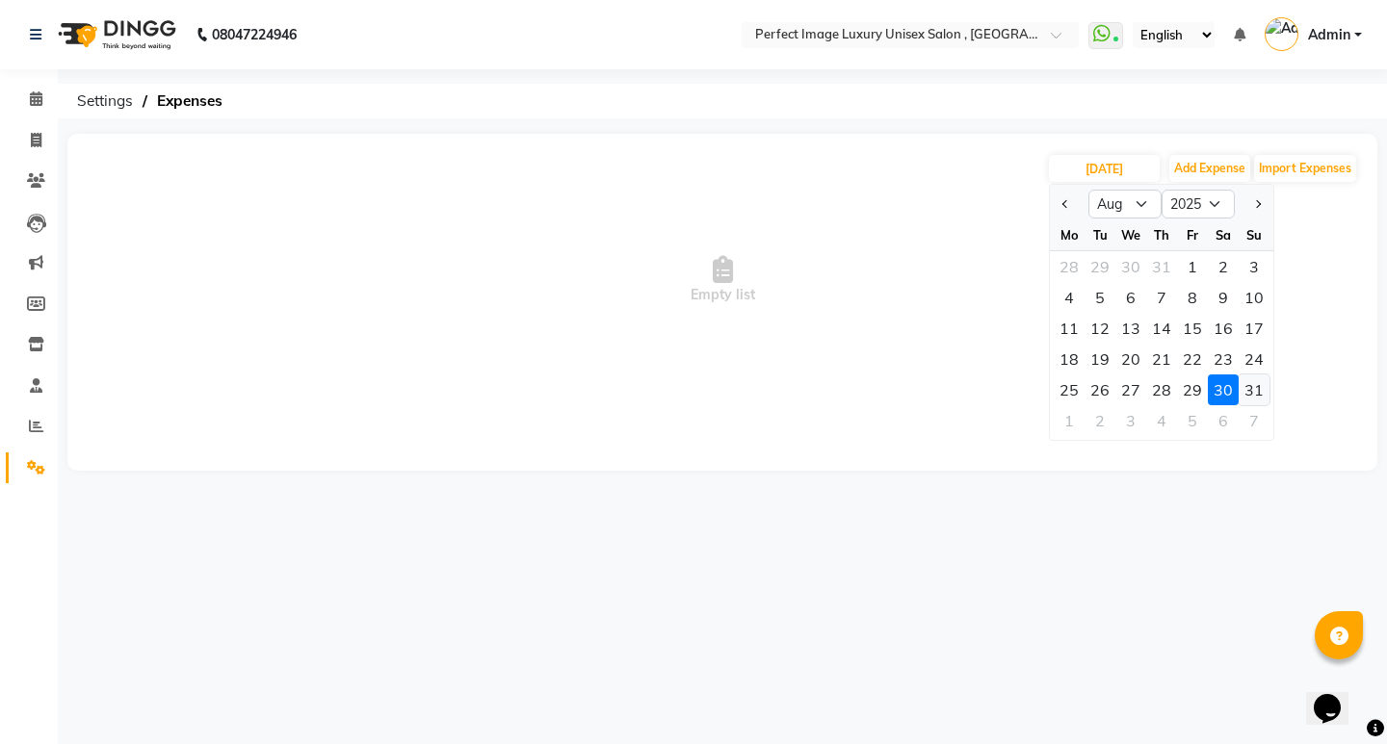
click at [1244, 400] on div "31" at bounding box center [1253, 390] width 31 height 31
type input "31-08-2025"
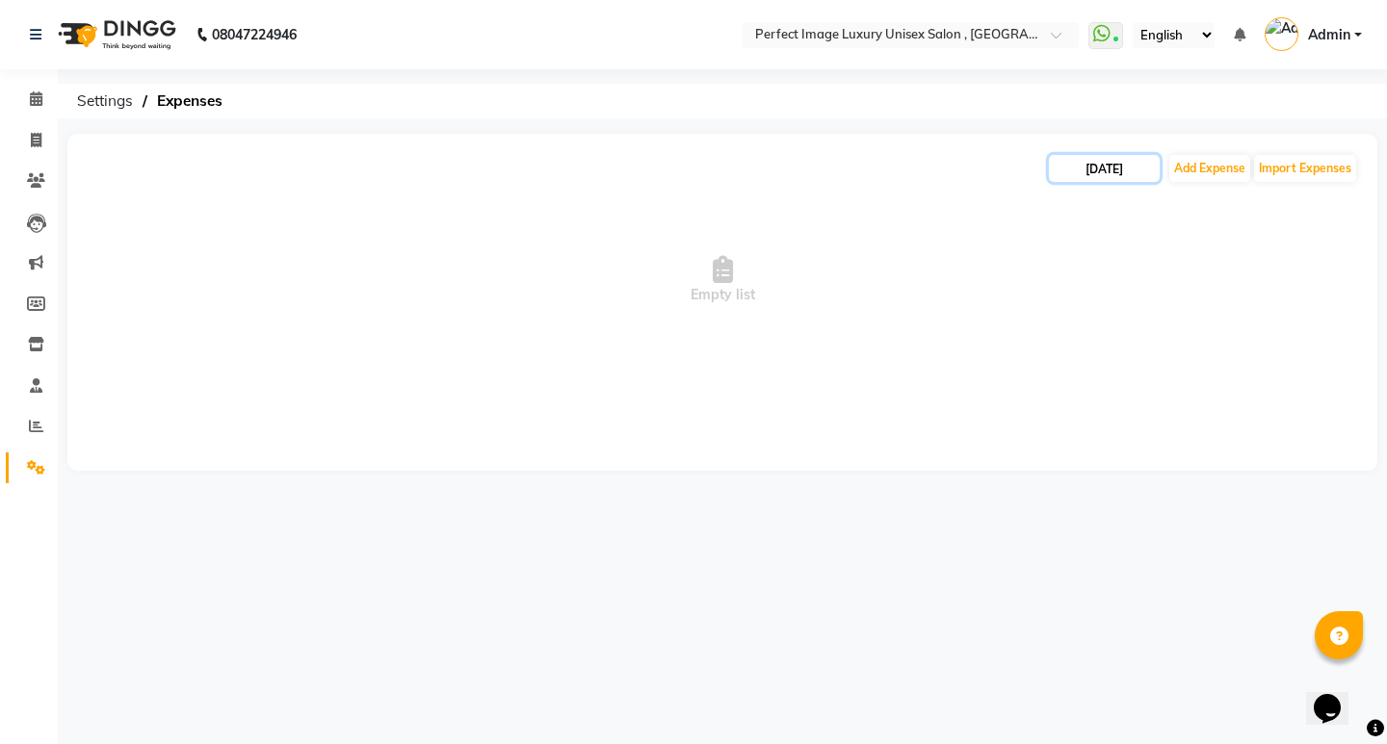
click at [1128, 169] on input "31-08-2025" at bounding box center [1104, 168] width 111 height 27
select select "8"
select select "2025"
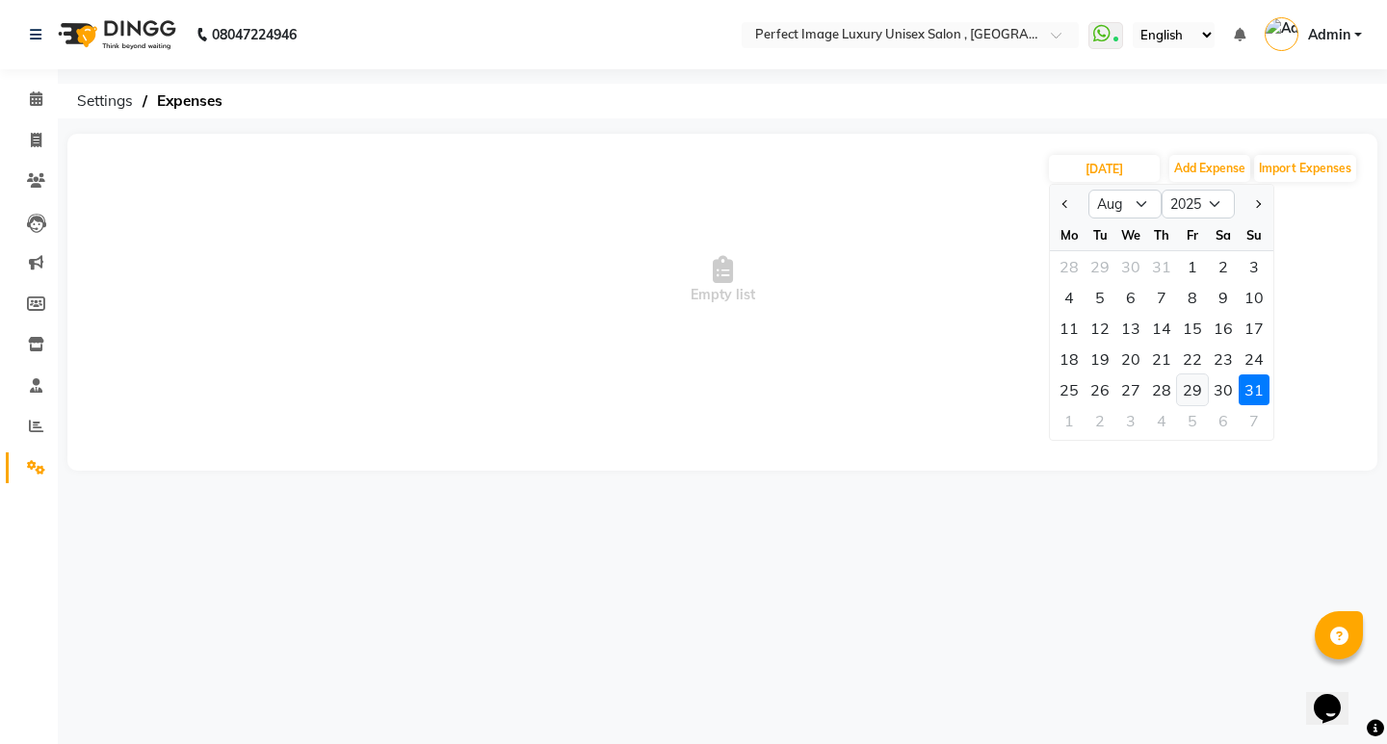
click at [1202, 393] on div "29" at bounding box center [1192, 390] width 31 height 31
type input "29-08-2025"
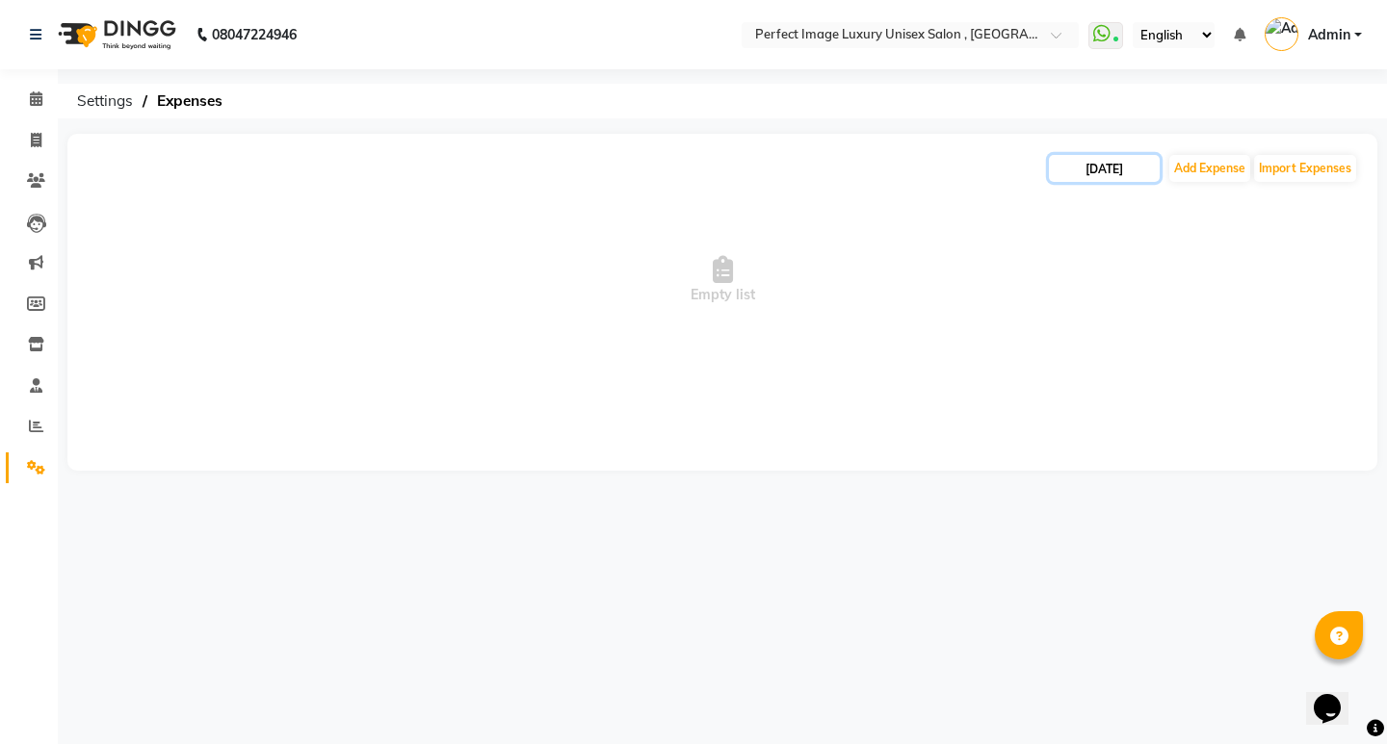
click at [1142, 169] on input "29-08-2025" at bounding box center [1104, 168] width 111 height 27
select select "8"
select select "2025"
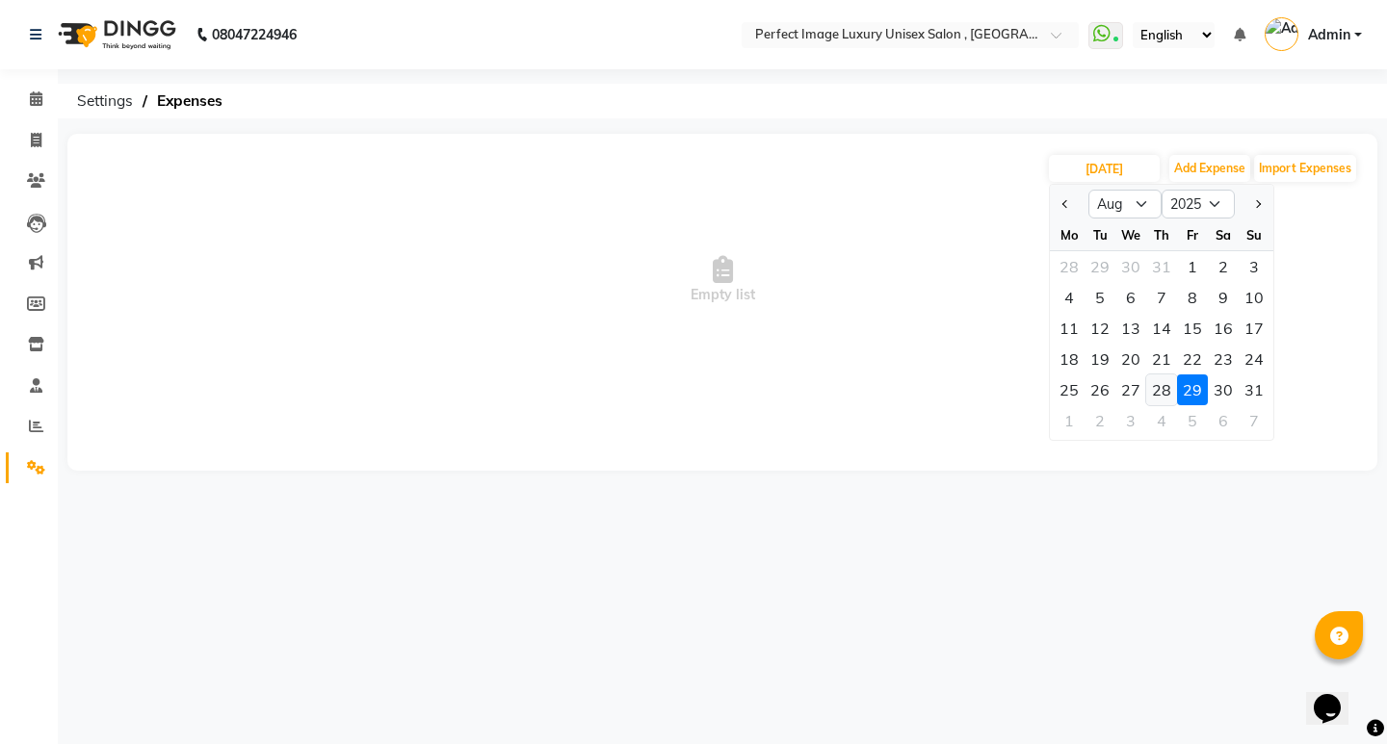
click at [1146, 400] on div "28" at bounding box center [1161, 390] width 31 height 31
type input "28-08-2025"
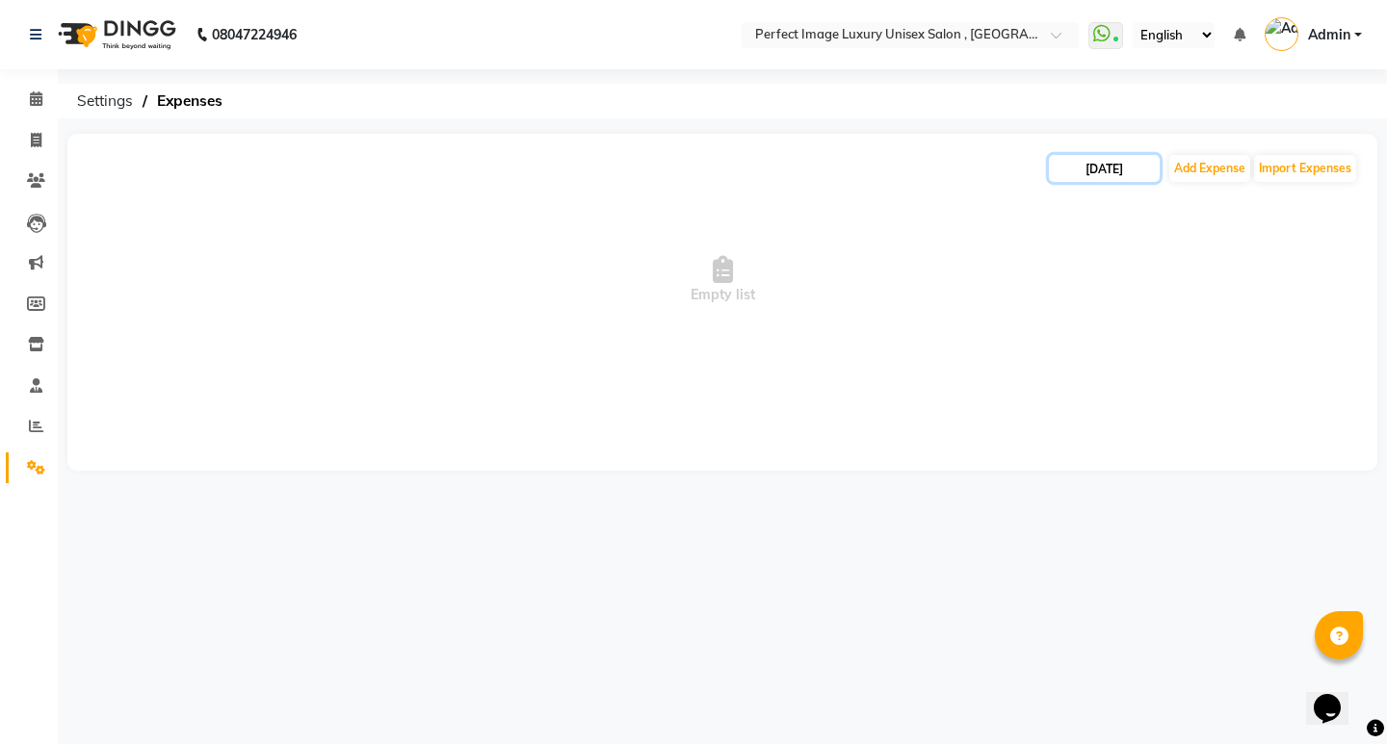
click at [1109, 158] on input "28-08-2025" at bounding box center [1104, 168] width 111 height 27
select select "8"
select select "2025"
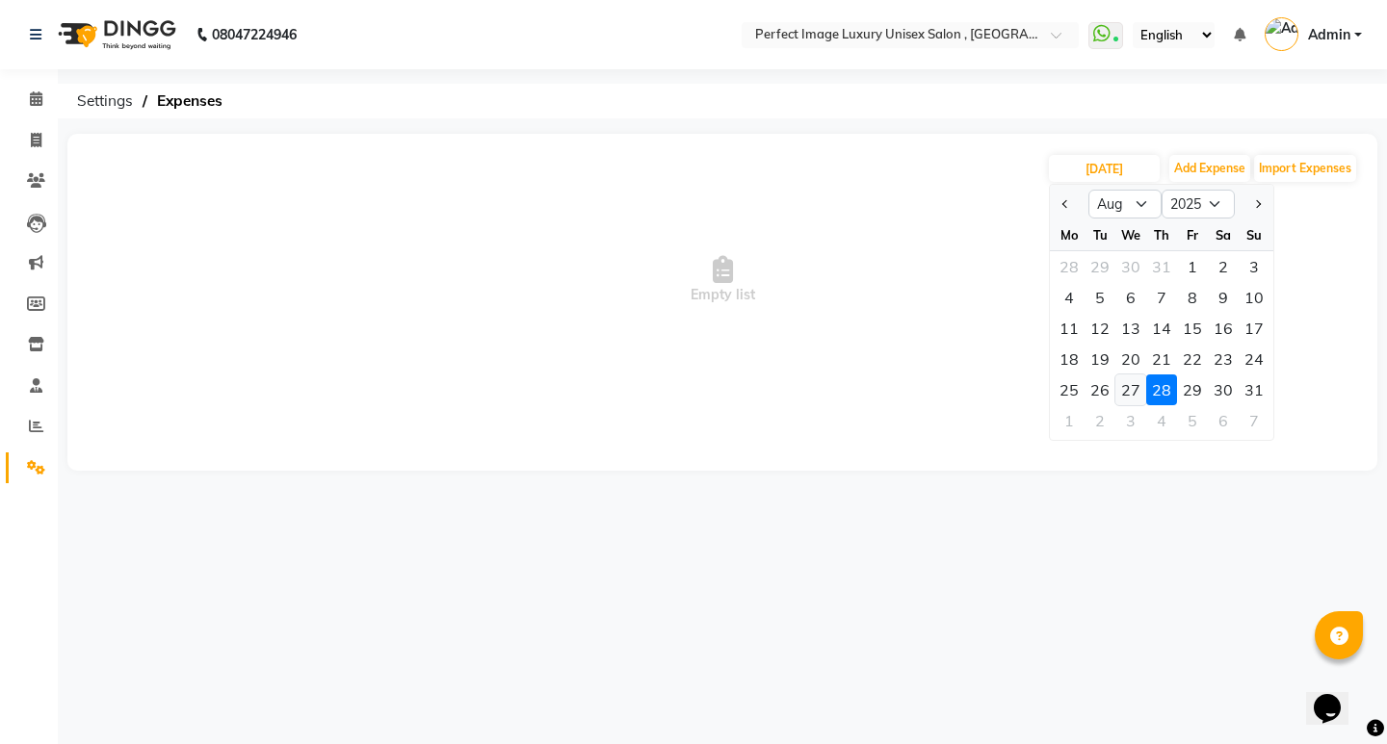
click at [1124, 385] on div "27" at bounding box center [1130, 390] width 31 height 31
type input "27-08-2025"
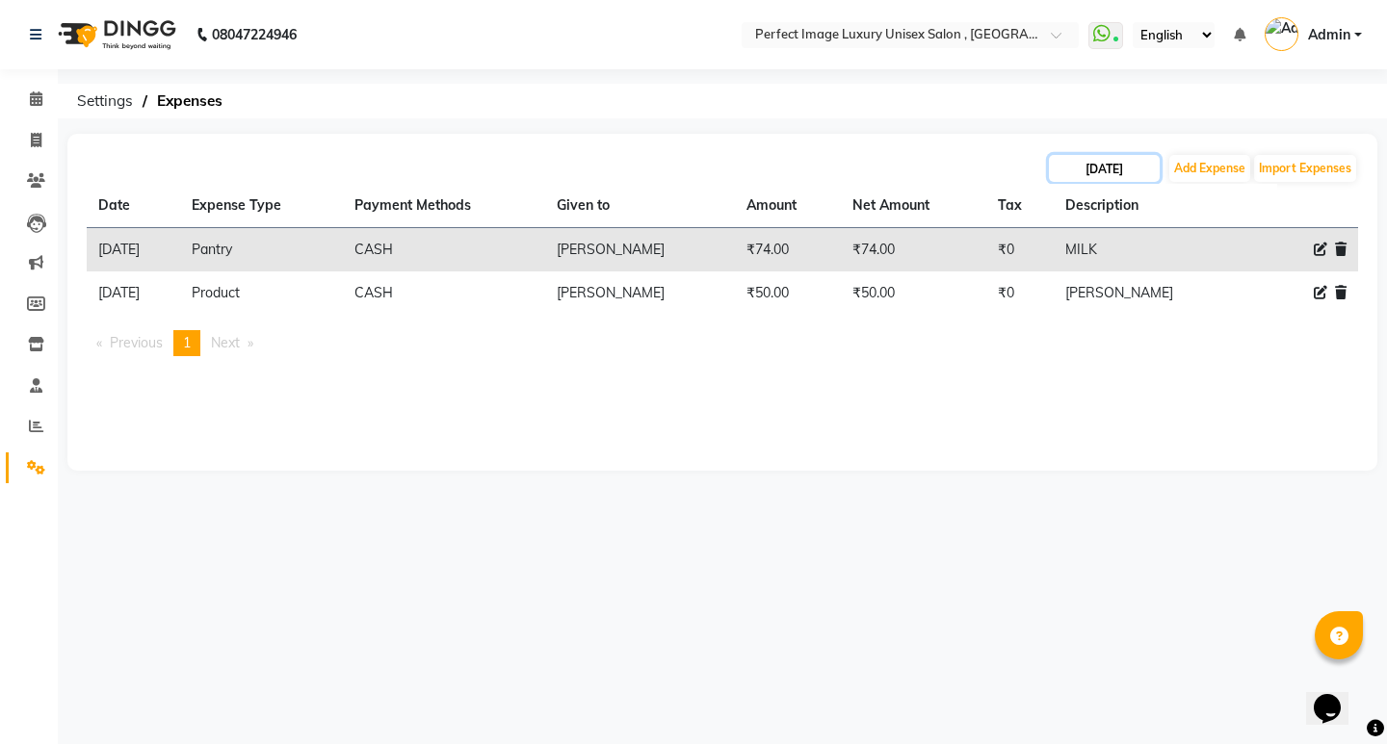
click at [1093, 160] on input "27-08-2025" at bounding box center [1104, 168] width 111 height 27
select select "8"
select select "2025"
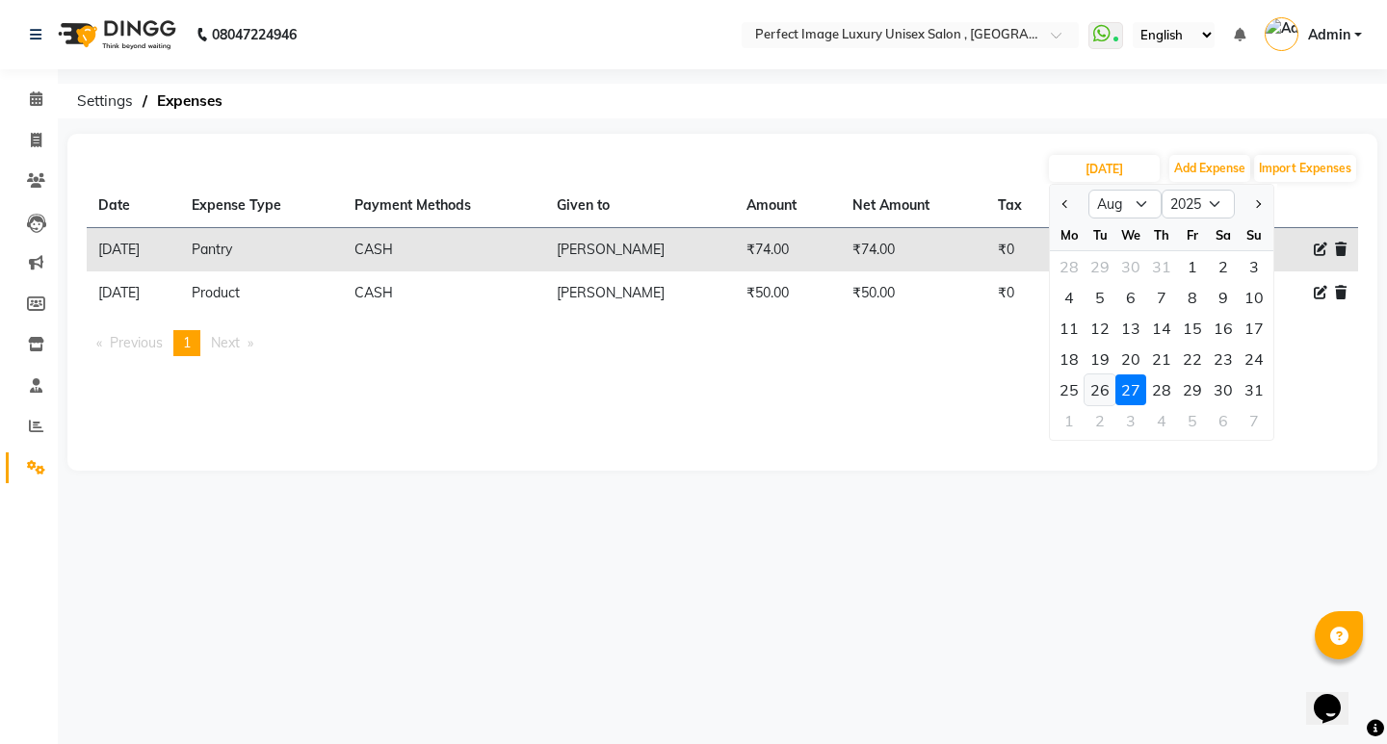
click at [1092, 390] on div "26" at bounding box center [1099, 390] width 31 height 31
type input "26-08-2025"
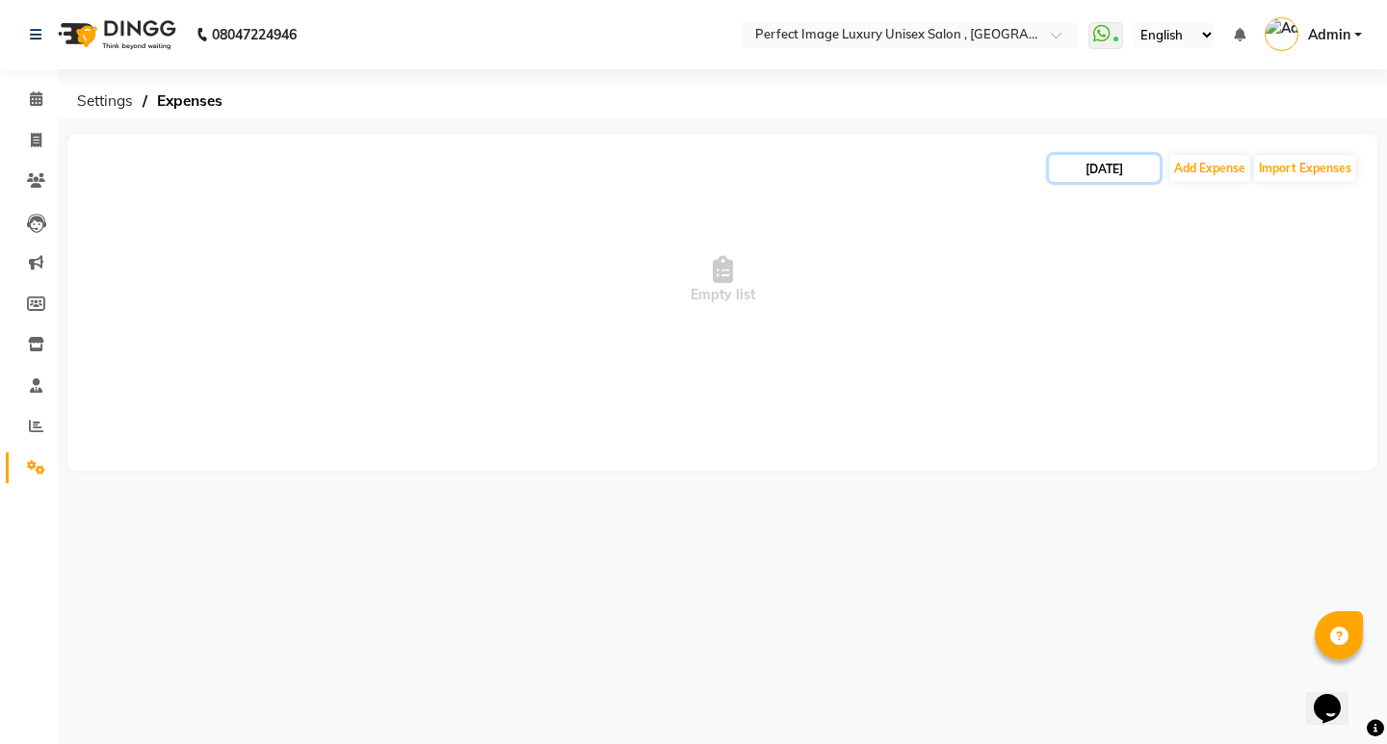
click at [1103, 176] on input "26-08-2025" at bounding box center [1104, 168] width 111 height 27
select select "8"
select select "2025"
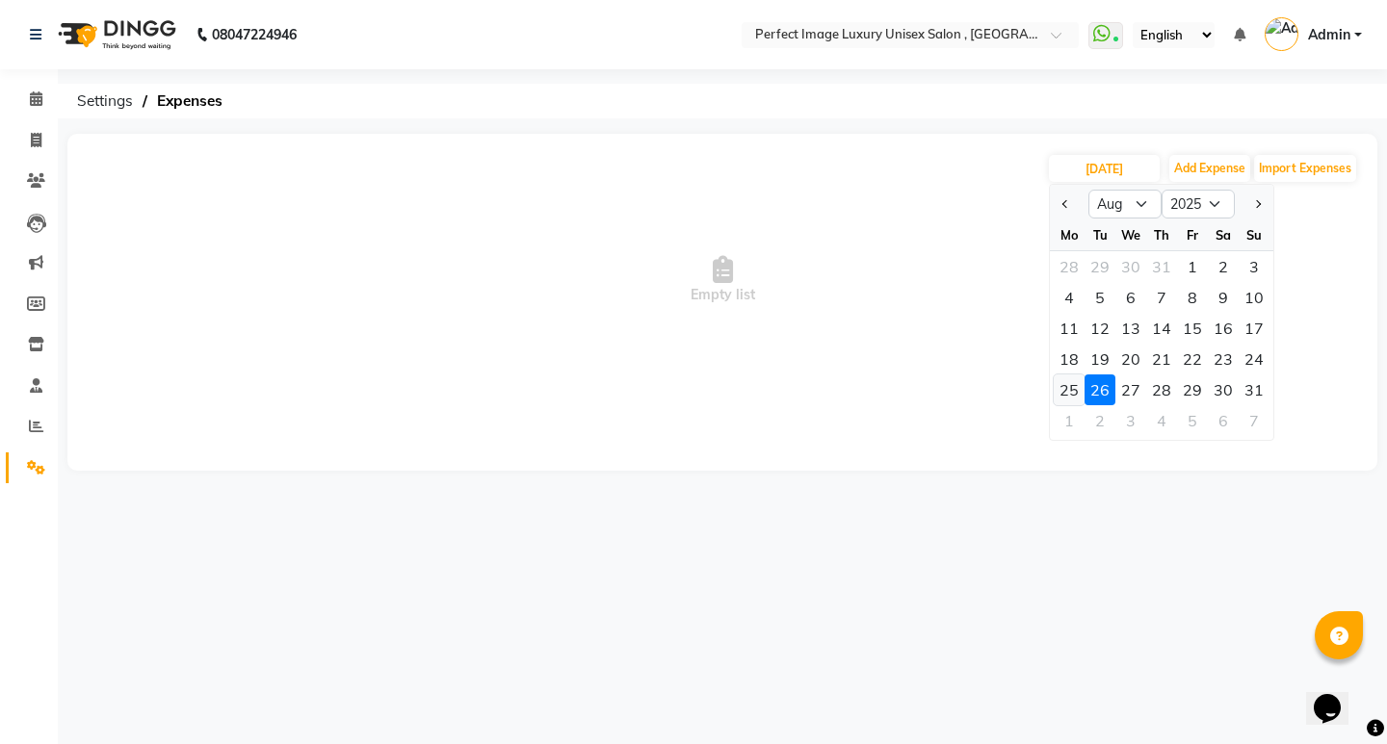
click at [1069, 396] on div "25" at bounding box center [1069, 390] width 31 height 31
type input "25-08-2025"
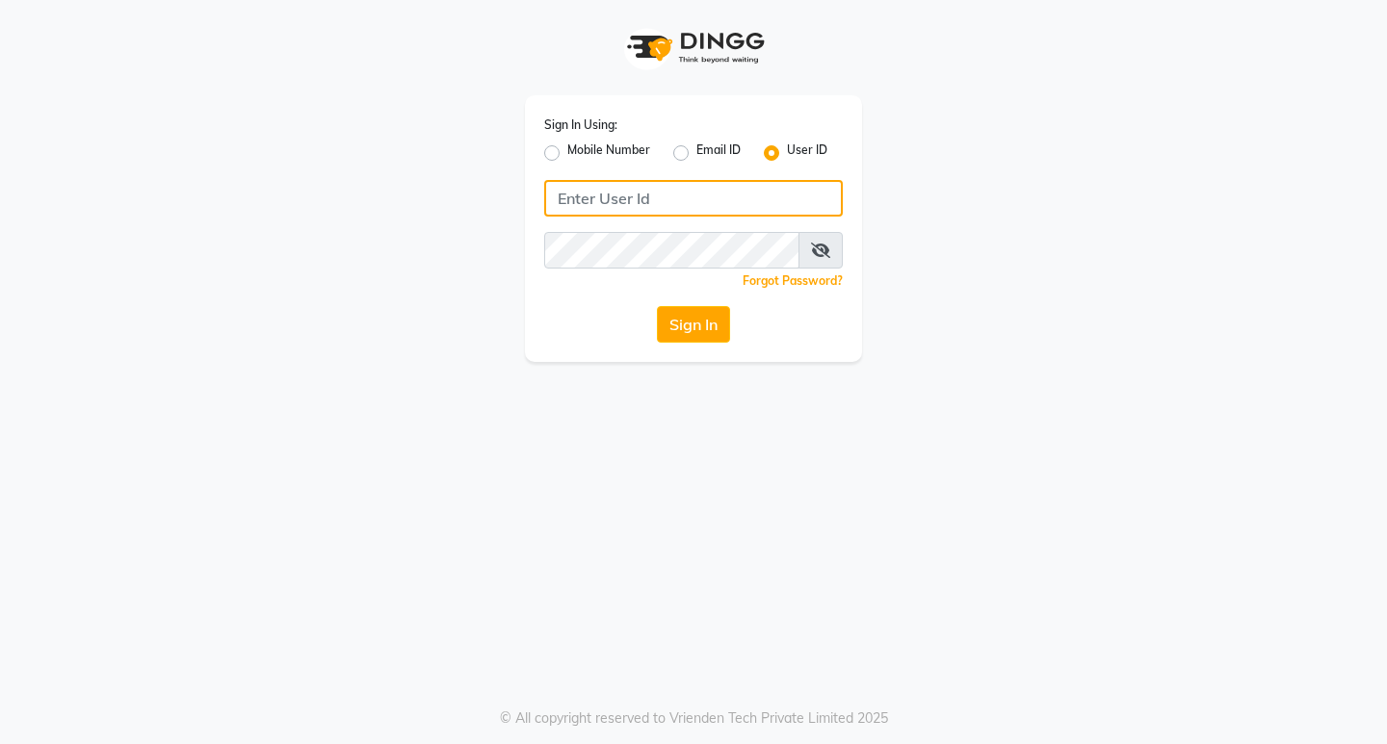
click at [573, 205] on input "Username" at bounding box center [693, 198] width 299 height 37
type input "perfectimage"
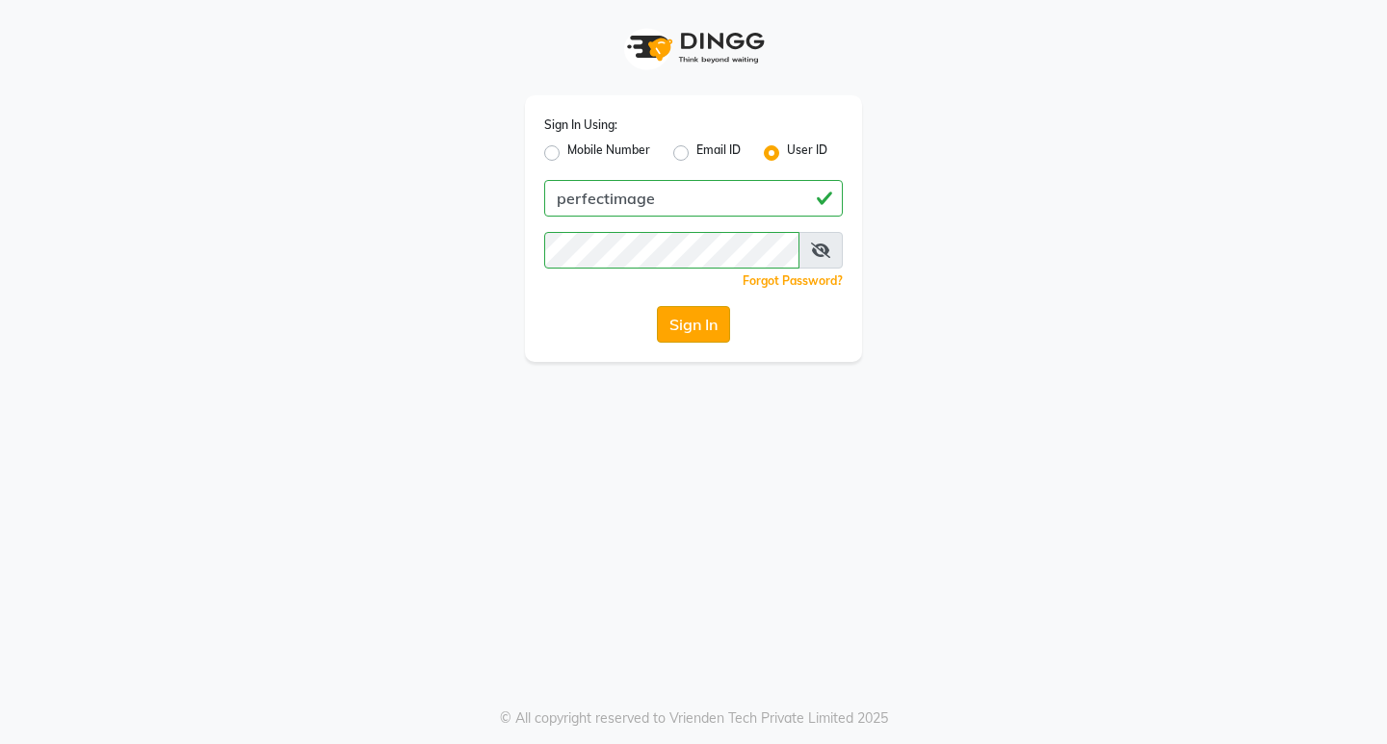
click at [703, 324] on button "Sign In" at bounding box center [693, 324] width 73 height 37
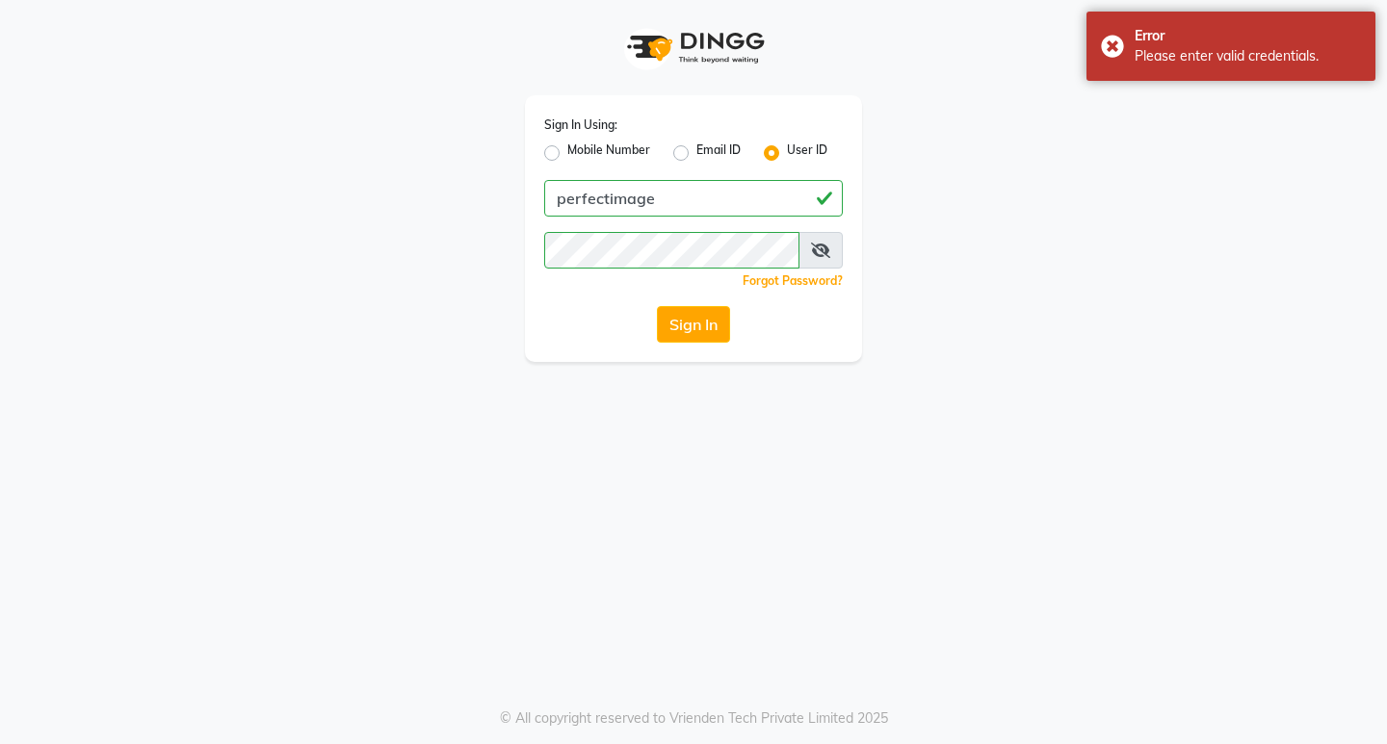
click at [816, 247] on icon at bounding box center [820, 250] width 19 height 15
click at [710, 337] on button "Sign In" at bounding box center [693, 324] width 73 height 37
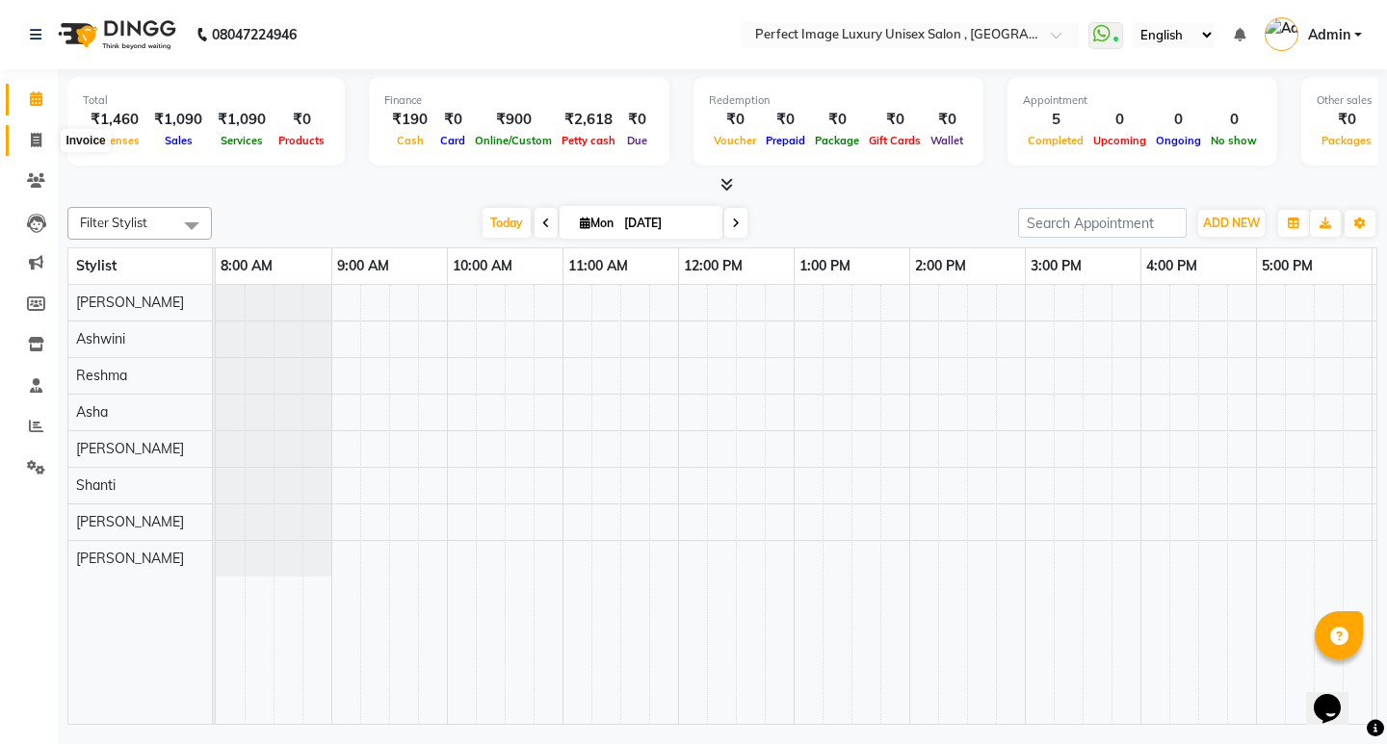
click at [33, 131] on span at bounding box center [36, 141] width 34 height 22
select select "5078"
select select "service"
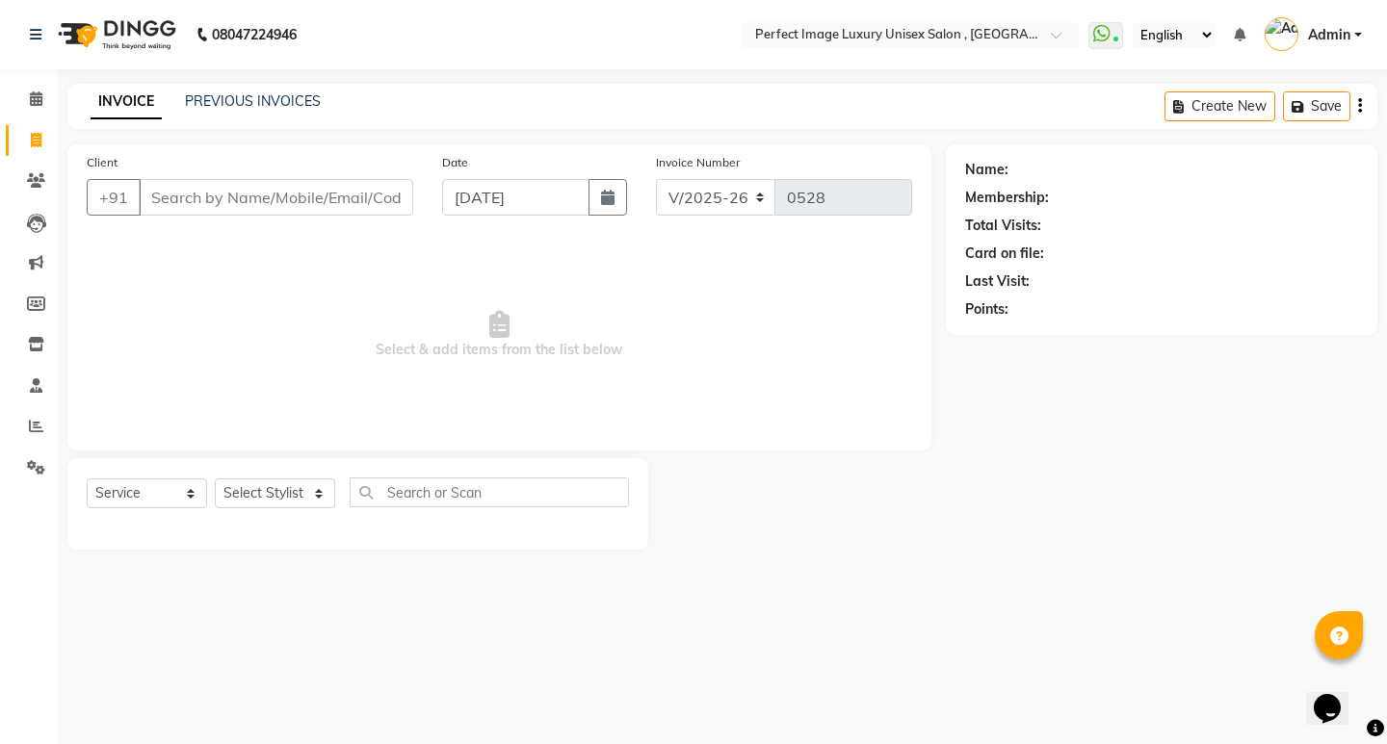
click at [226, 189] on input "Client" at bounding box center [276, 197] width 274 height 37
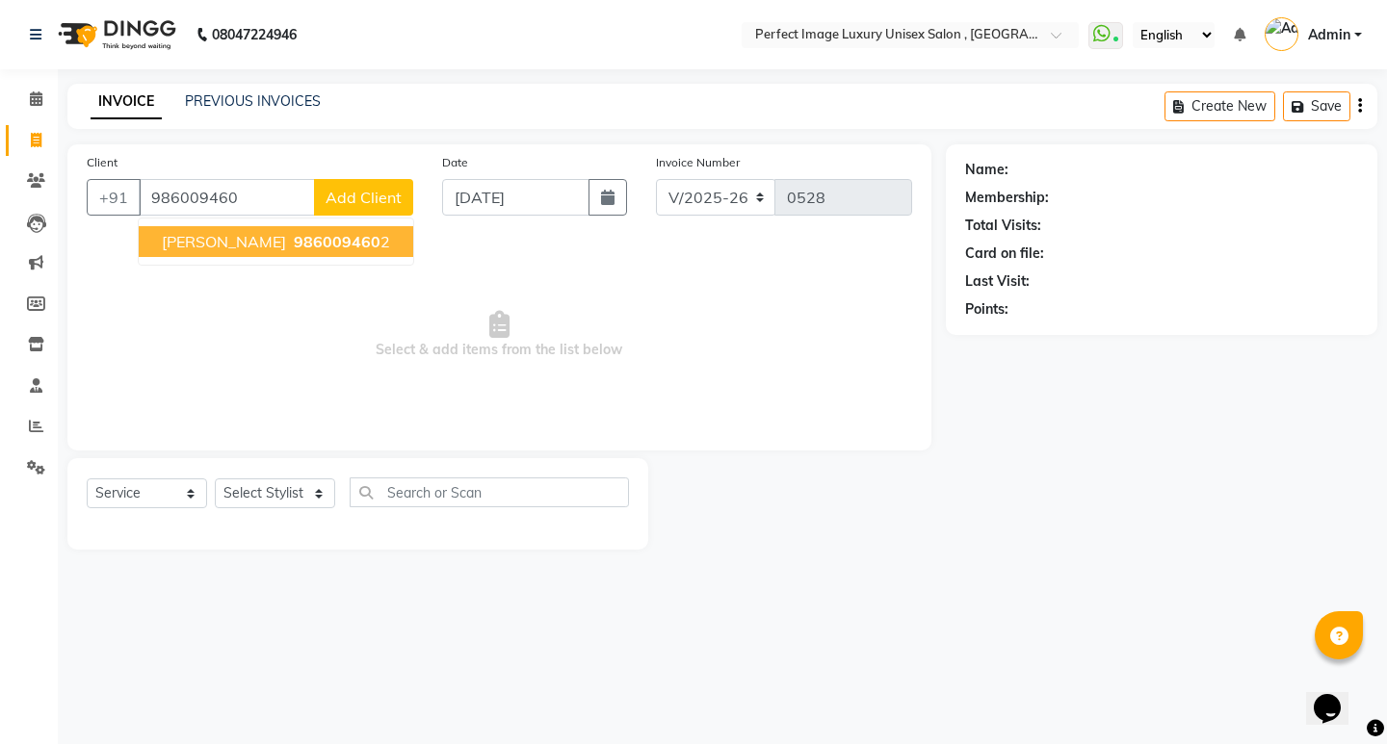
click at [218, 245] on span "[PERSON_NAME]" at bounding box center [224, 241] width 124 height 19
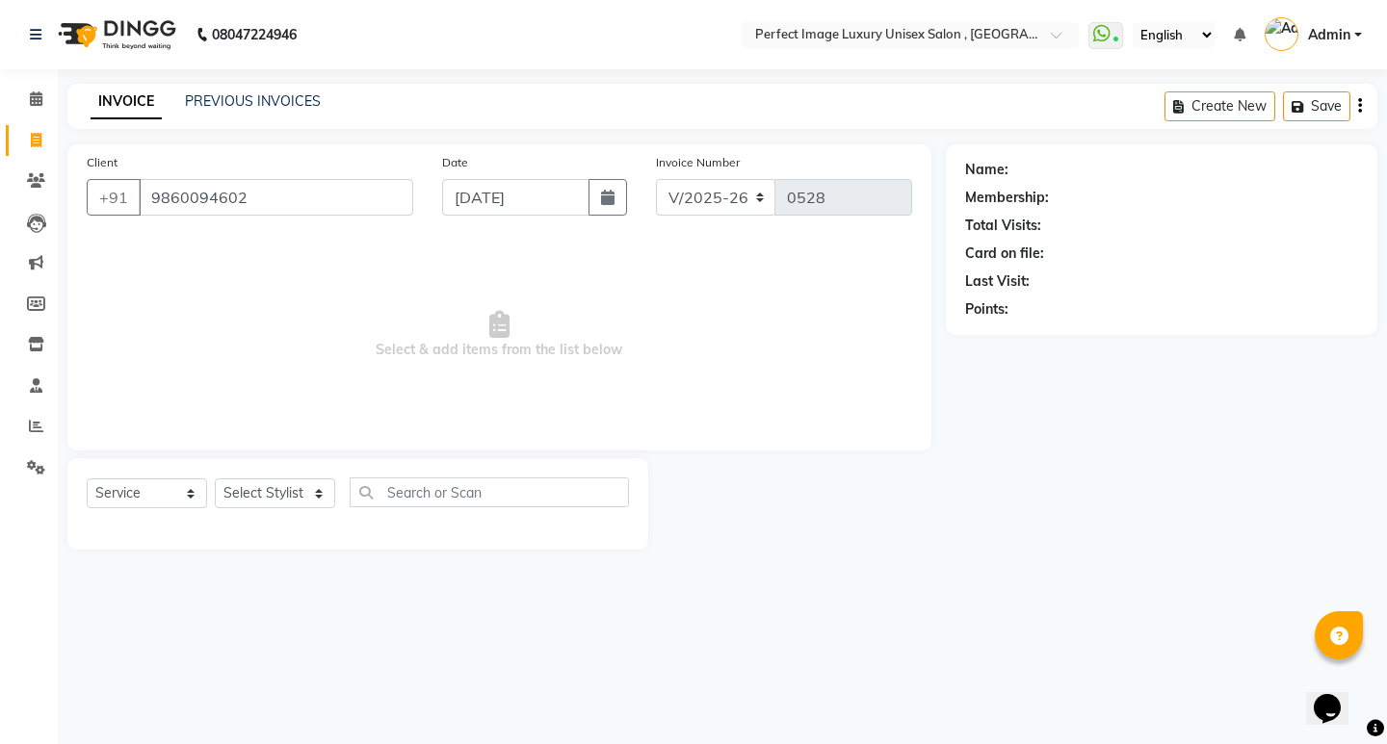
type input "9860094602"
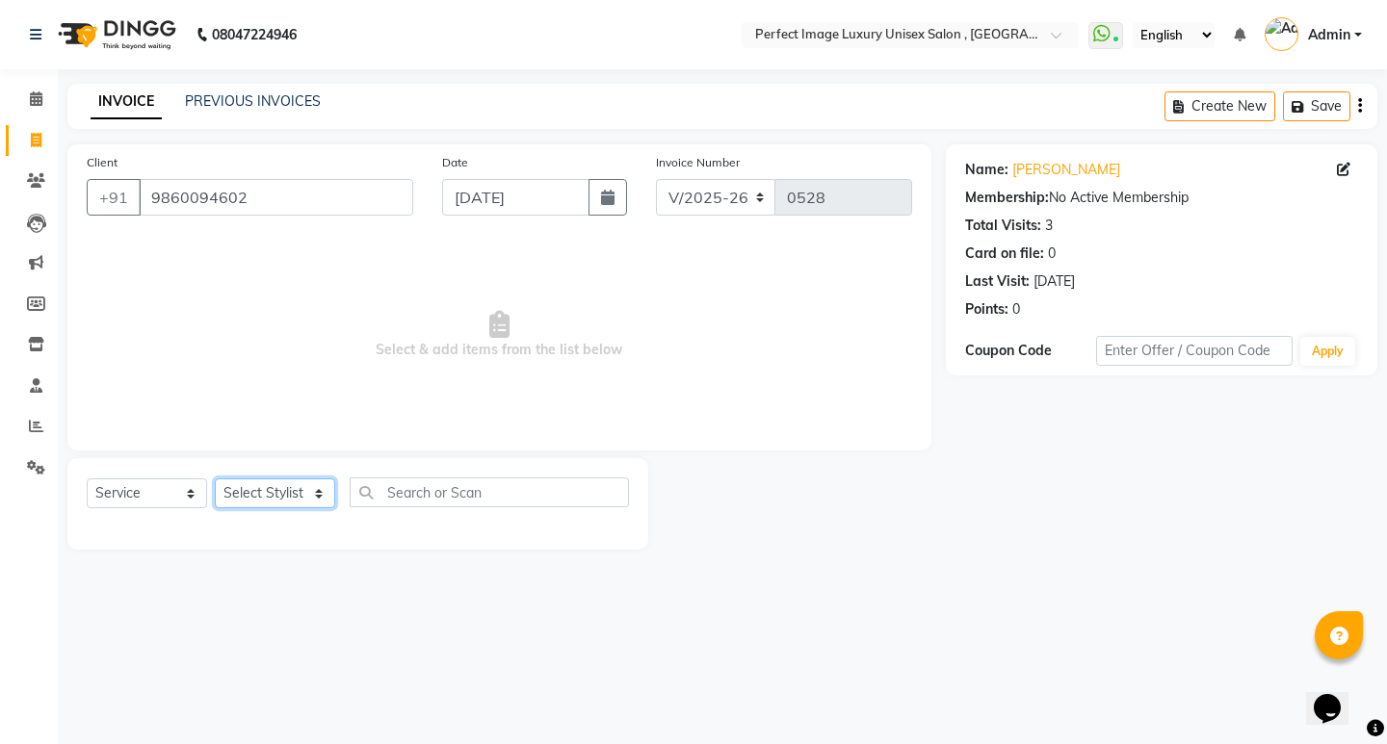
click at [298, 492] on select "Select Stylist [PERSON_NAME] Manager [PERSON_NAME] [PERSON_NAME] Reshma [PERSON…" at bounding box center [275, 494] width 120 height 30
select select "41881"
click at [215, 479] on select "Select Stylist [PERSON_NAME] Manager [PERSON_NAME] [PERSON_NAME] Reshma [PERSON…" at bounding box center [275, 494] width 120 height 30
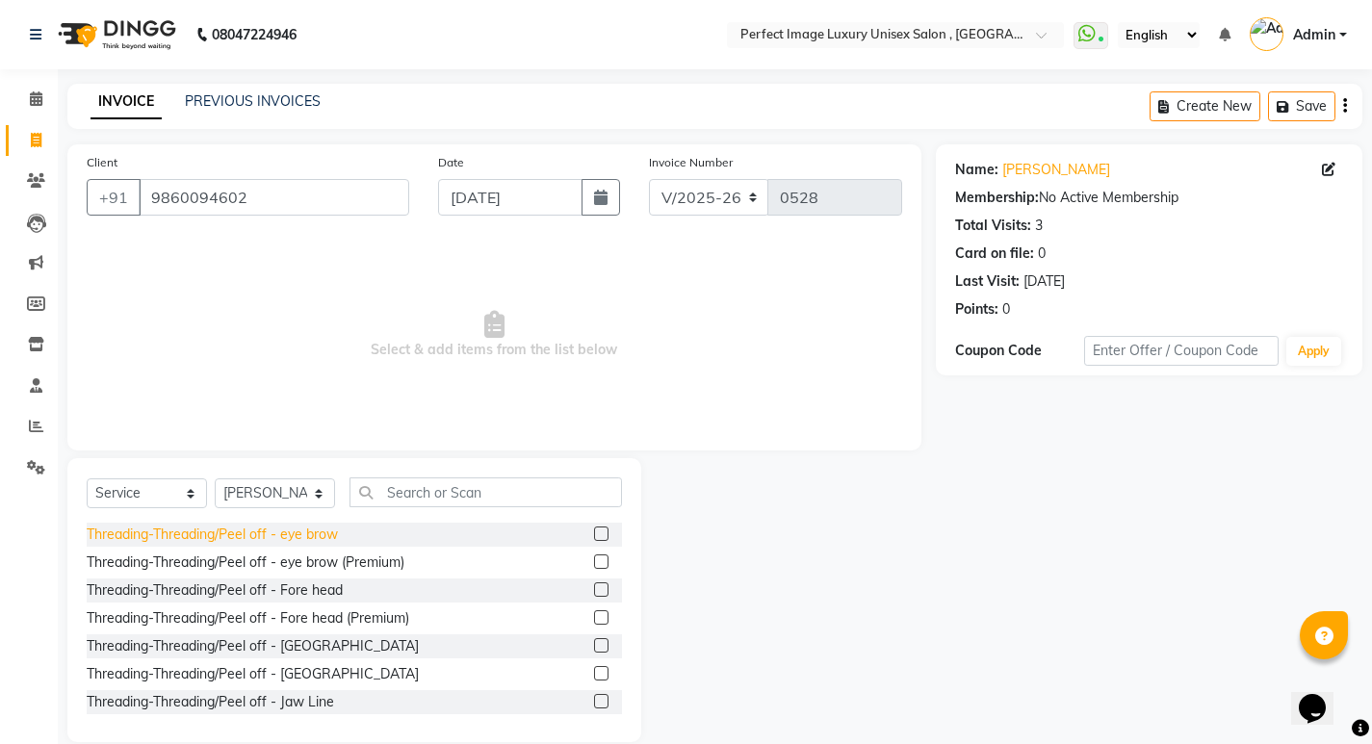
click at [255, 533] on div "Threading-Threading/Peel off - eye brow" at bounding box center [212, 535] width 251 height 20
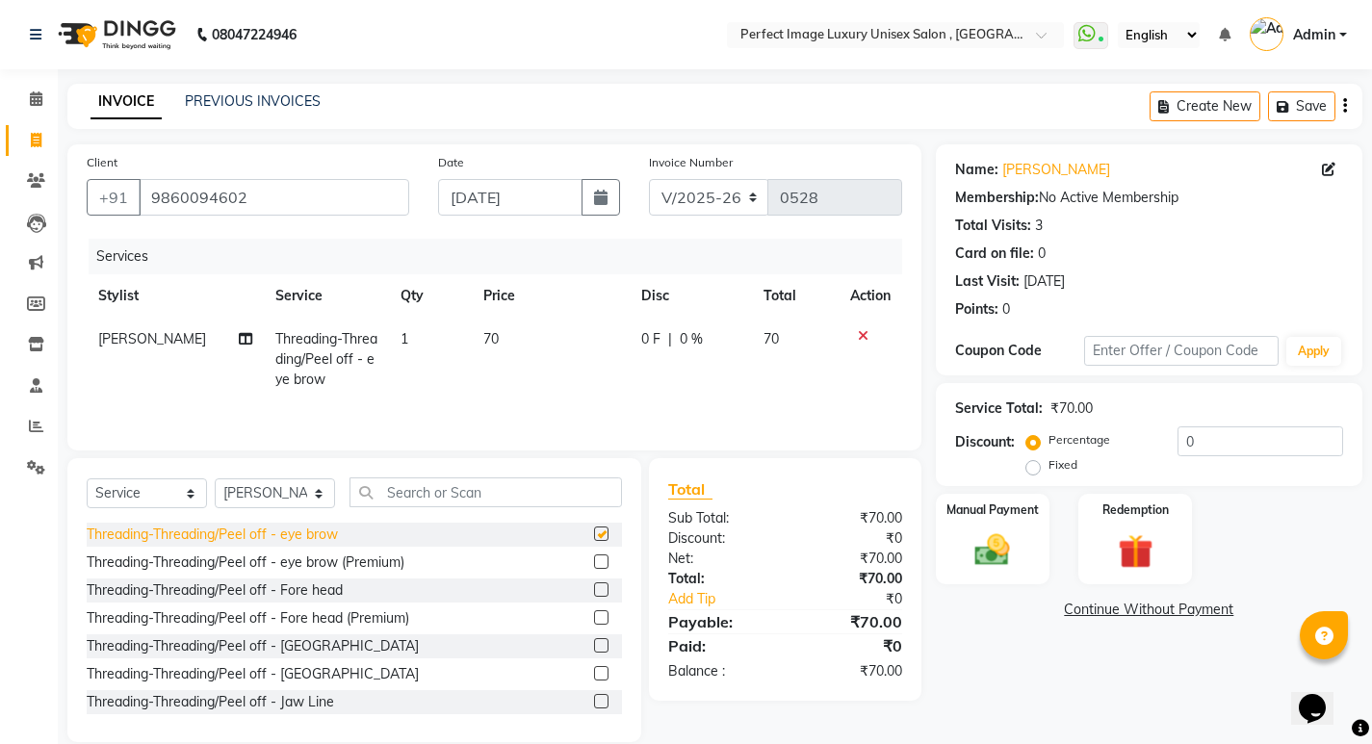
checkbox input "false"
click at [220, 641] on div "Threading-Threading/Peel off - [GEOGRAPHIC_DATA]" at bounding box center [253, 647] width 332 height 20
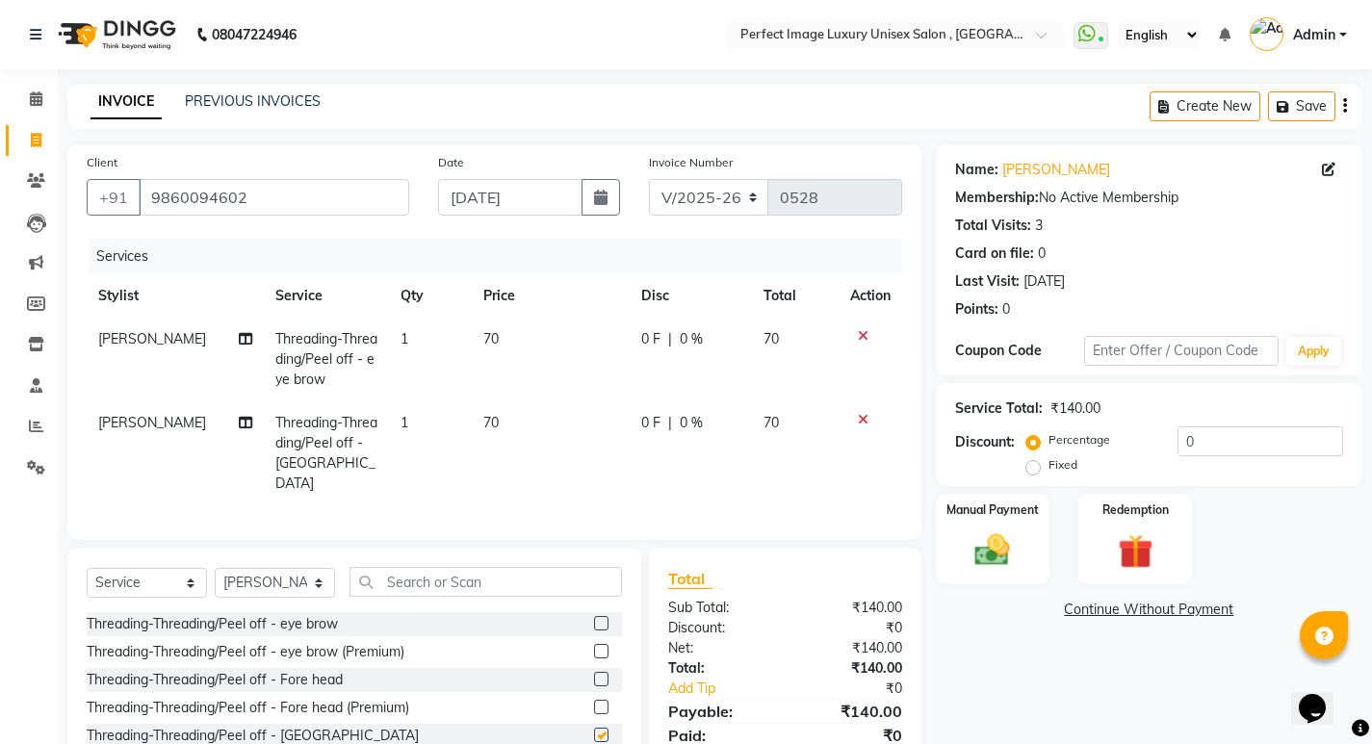
checkbox input "false"
click at [547, 430] on td "70" at bounding box center [550, 454] width 157 height 104
select select "41881"
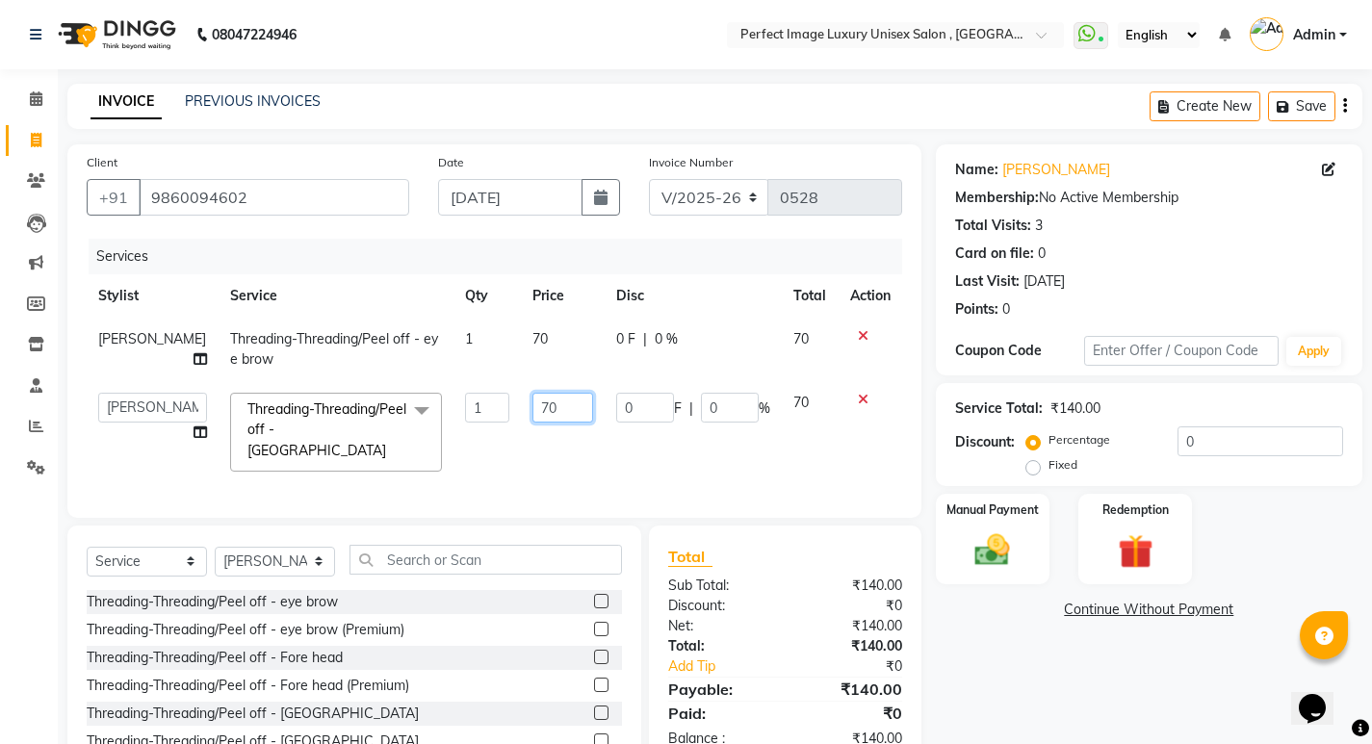
click at [533, 407] on input "70" at bounding box center [563, 408] width 61 height 30
type input "7"
type input "50"
click at [454, 452] on td "1" at bounding box center [487, 432] width 67 height 102
select select "41881"
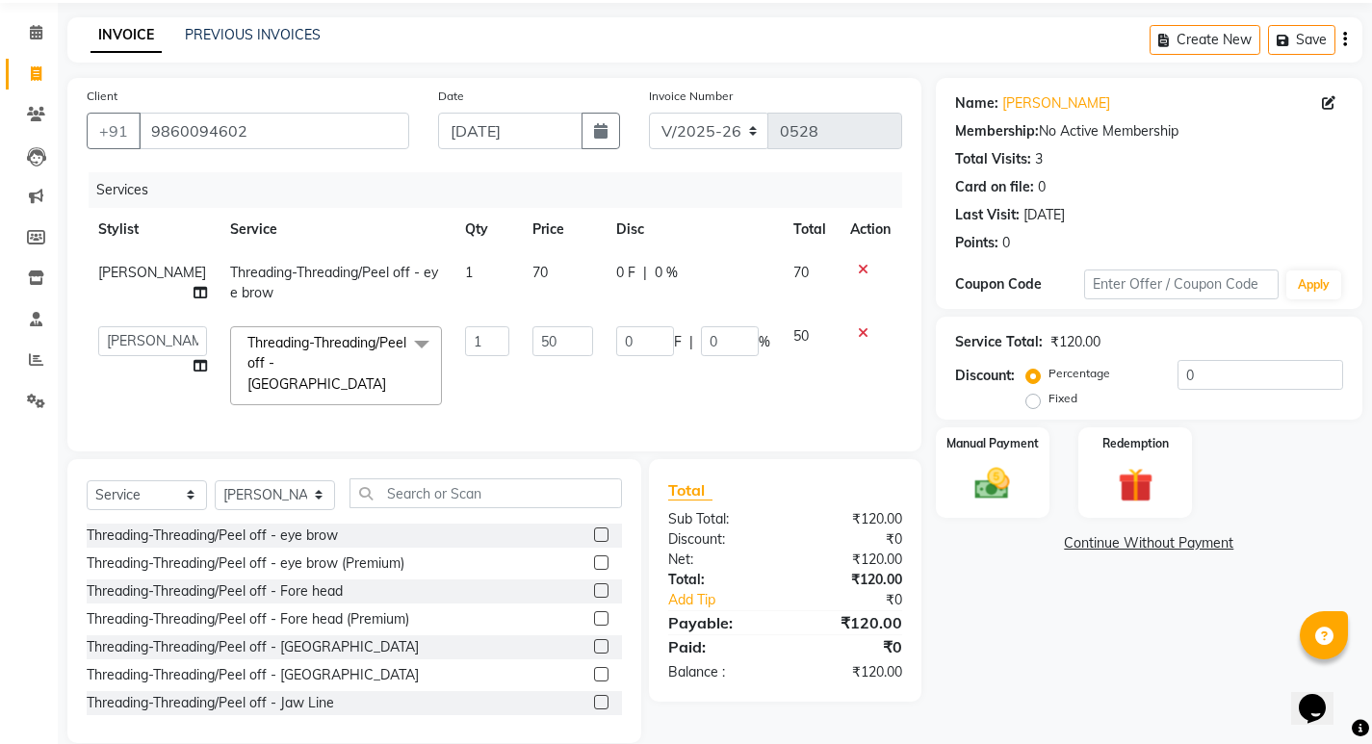
scroll to position [96, 0]
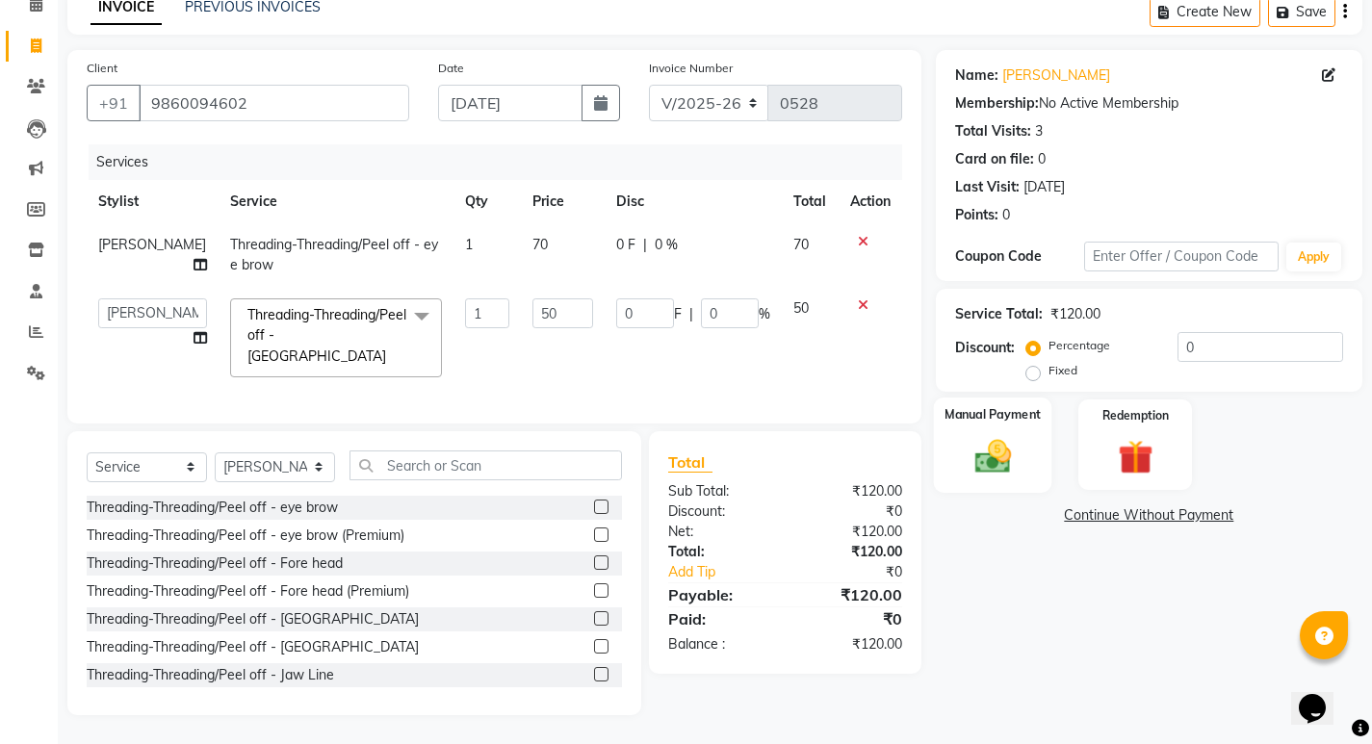
click at [982, 481] on div "Manual Payment" at bounding box center [992, 445] width 118 height 95
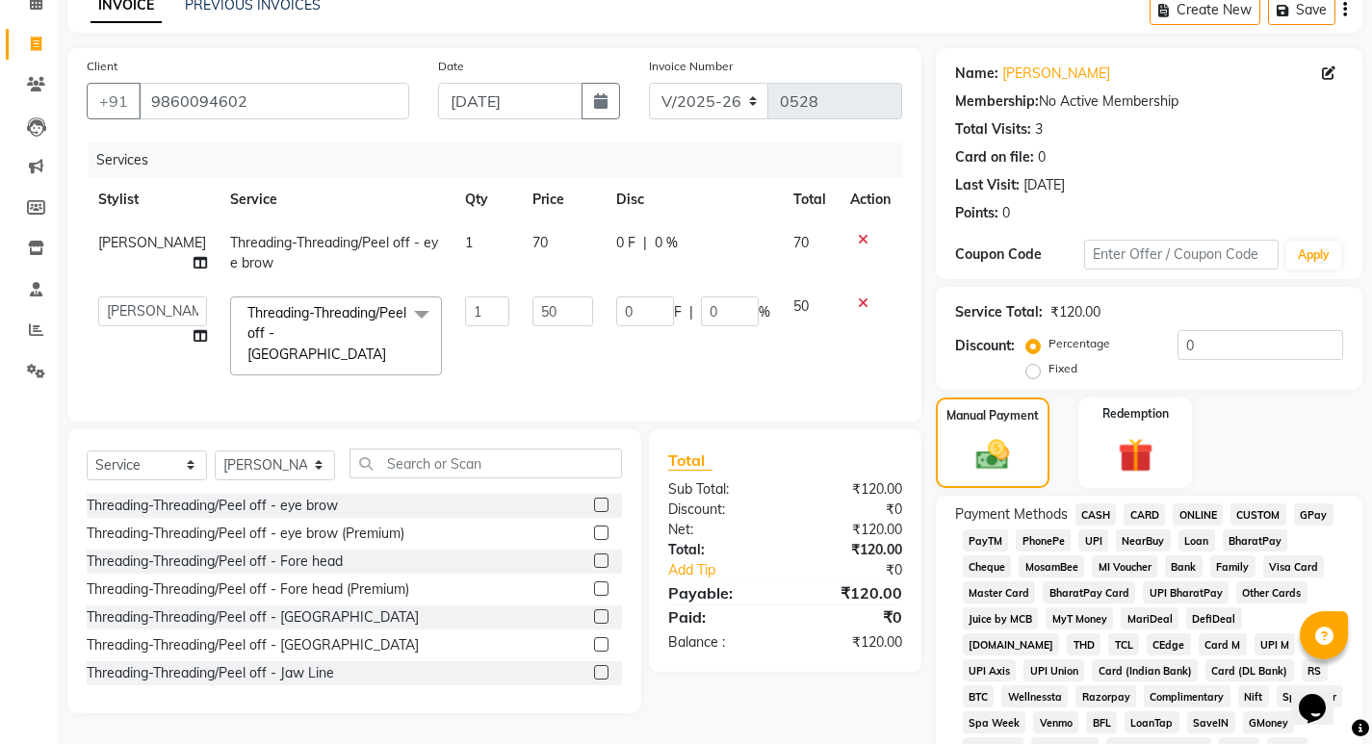
click at [1099, 507] on span "CASH" at bounding box center [1096, 515] width 41 height 22
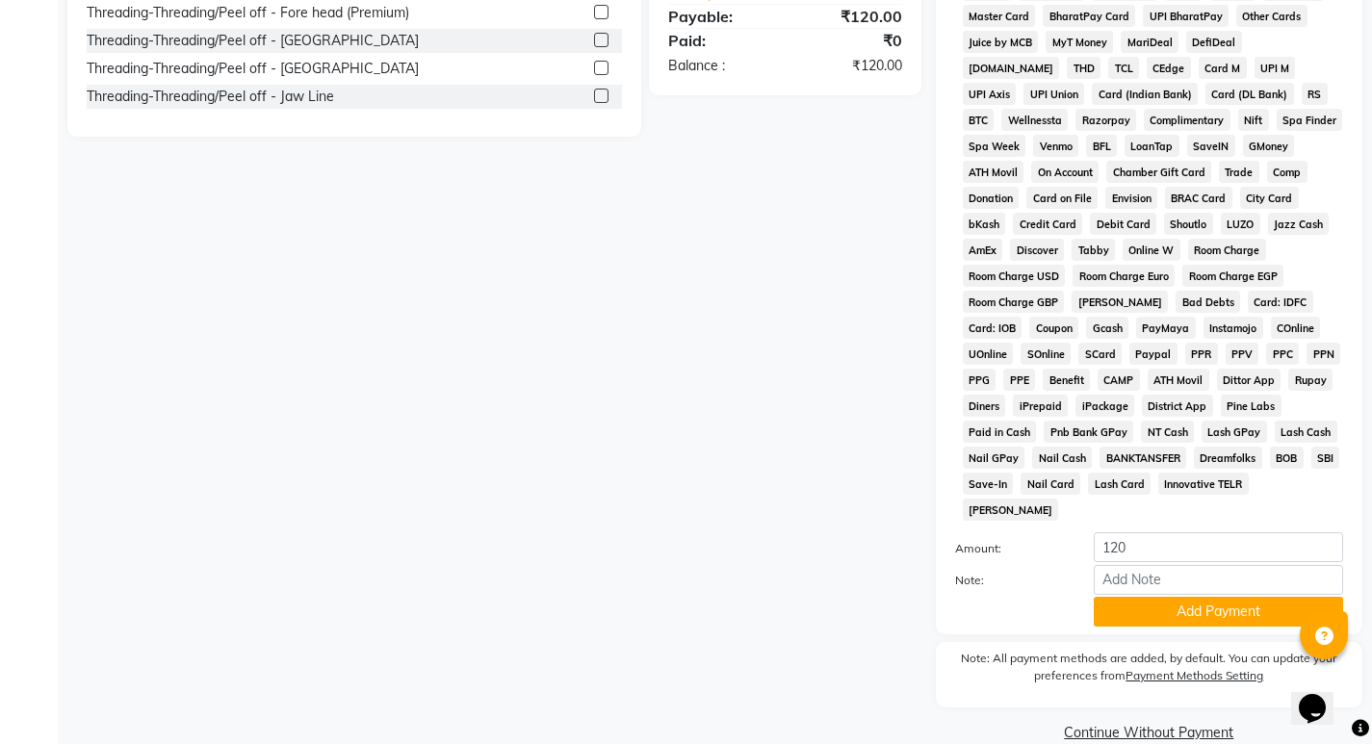
scroll to position [679, 0]
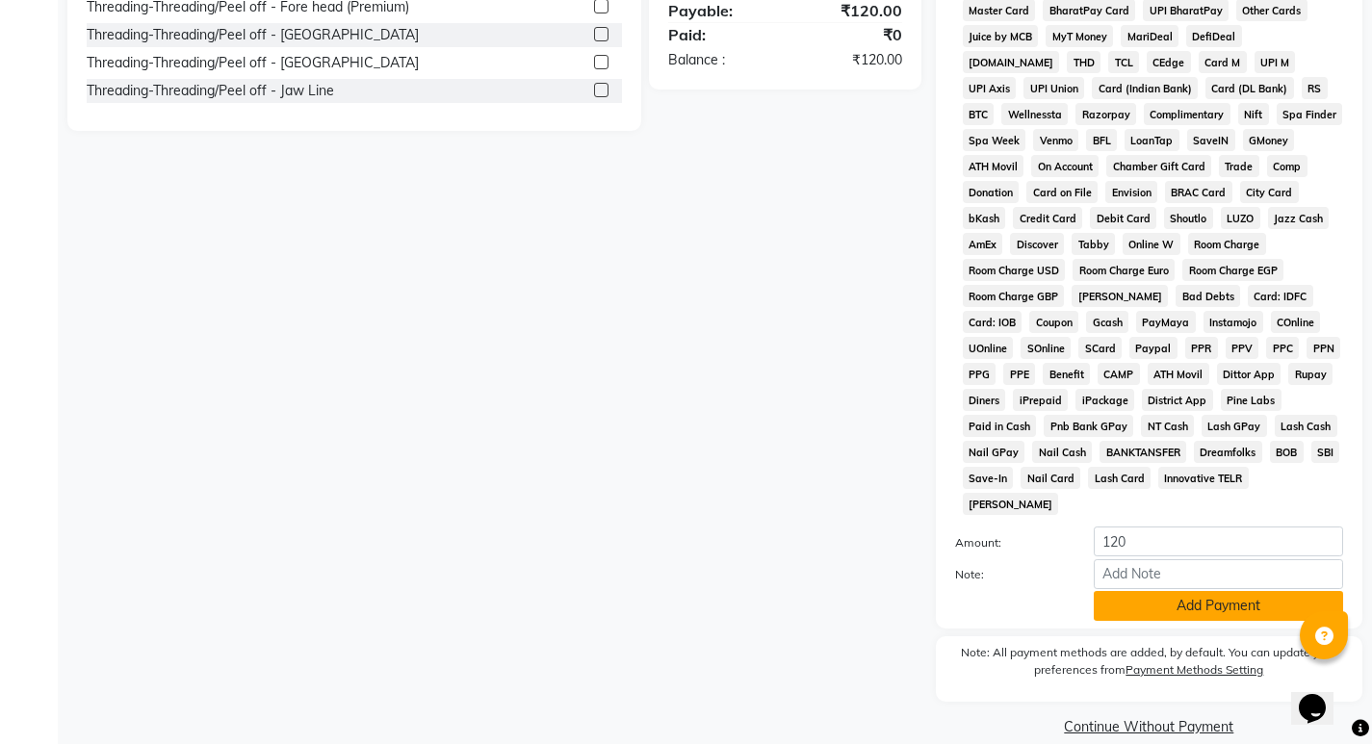
click at [1136, 591] on button "Add Payment" at bounding box center [1218, 606] width 249 height 30
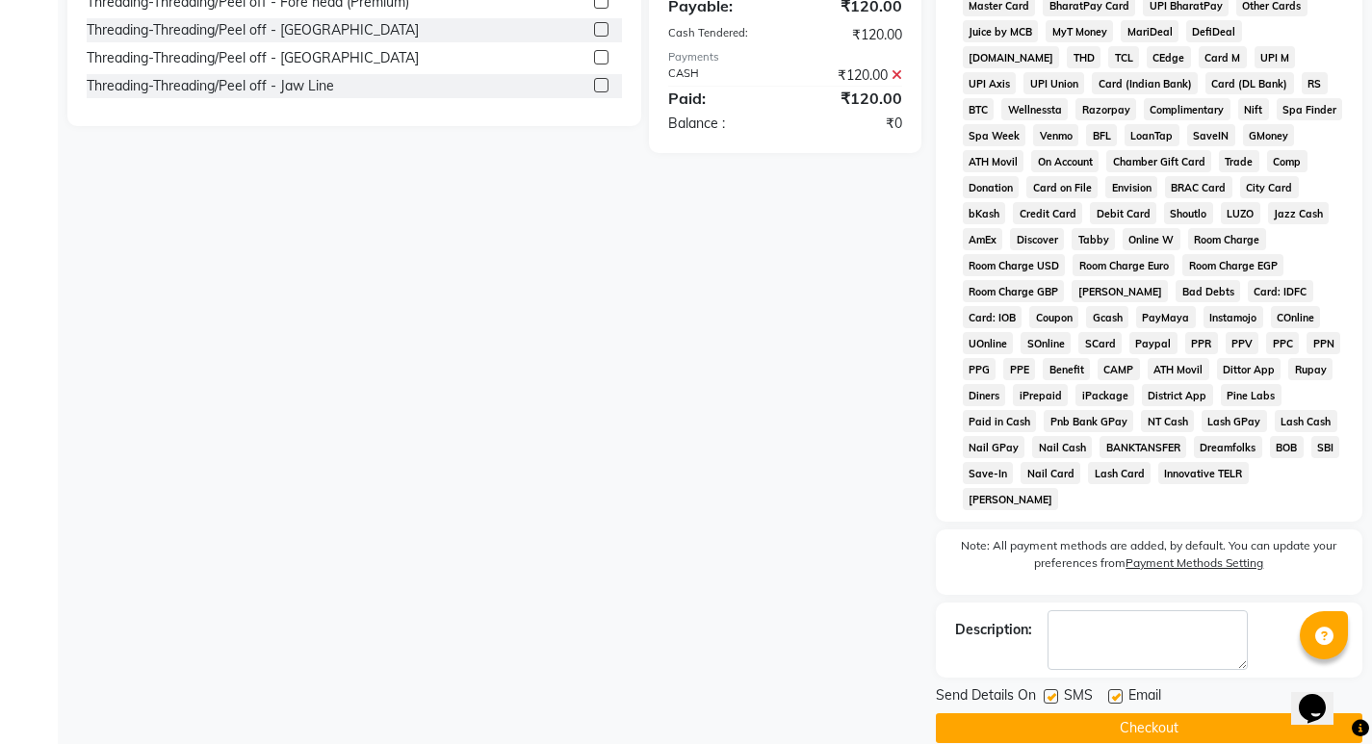
scroll to position [686, 0]
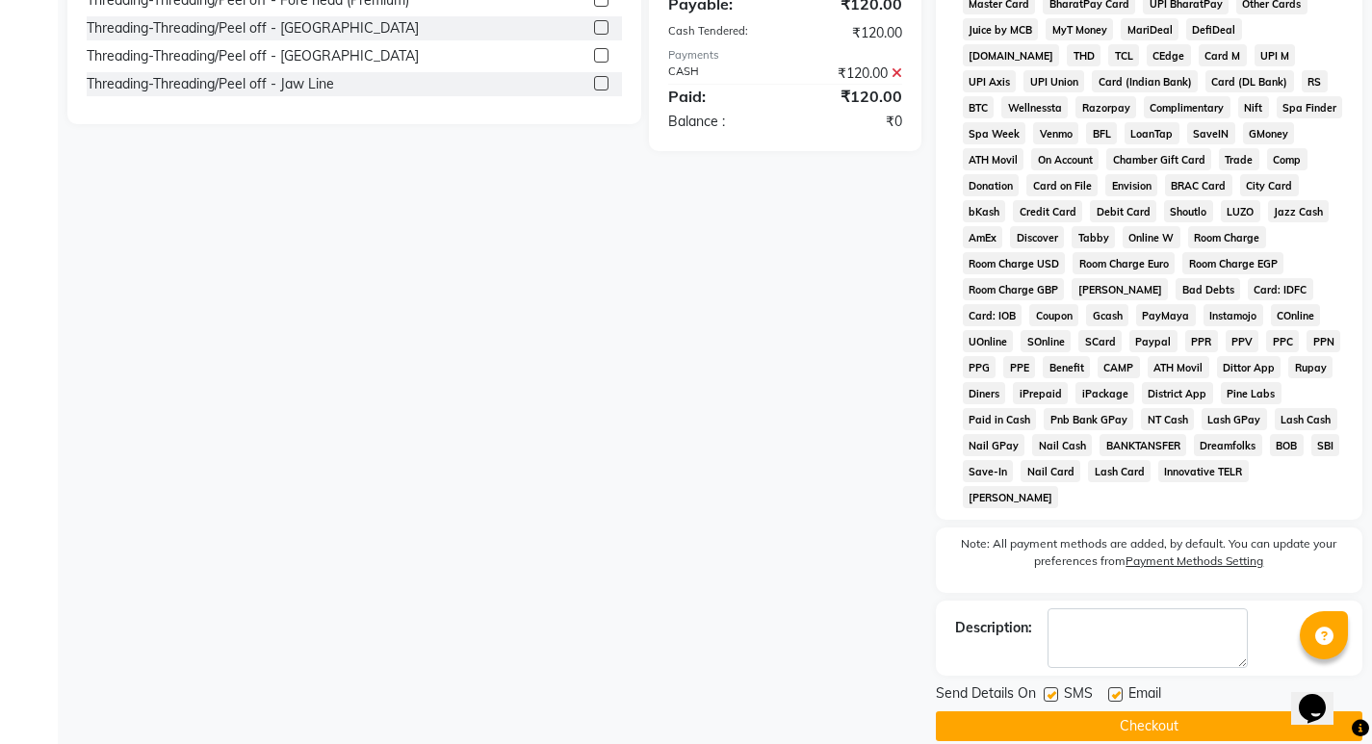
click at [1120, 712] on button "Checkout" at bounding box center [1149, 727] width 427 height 30
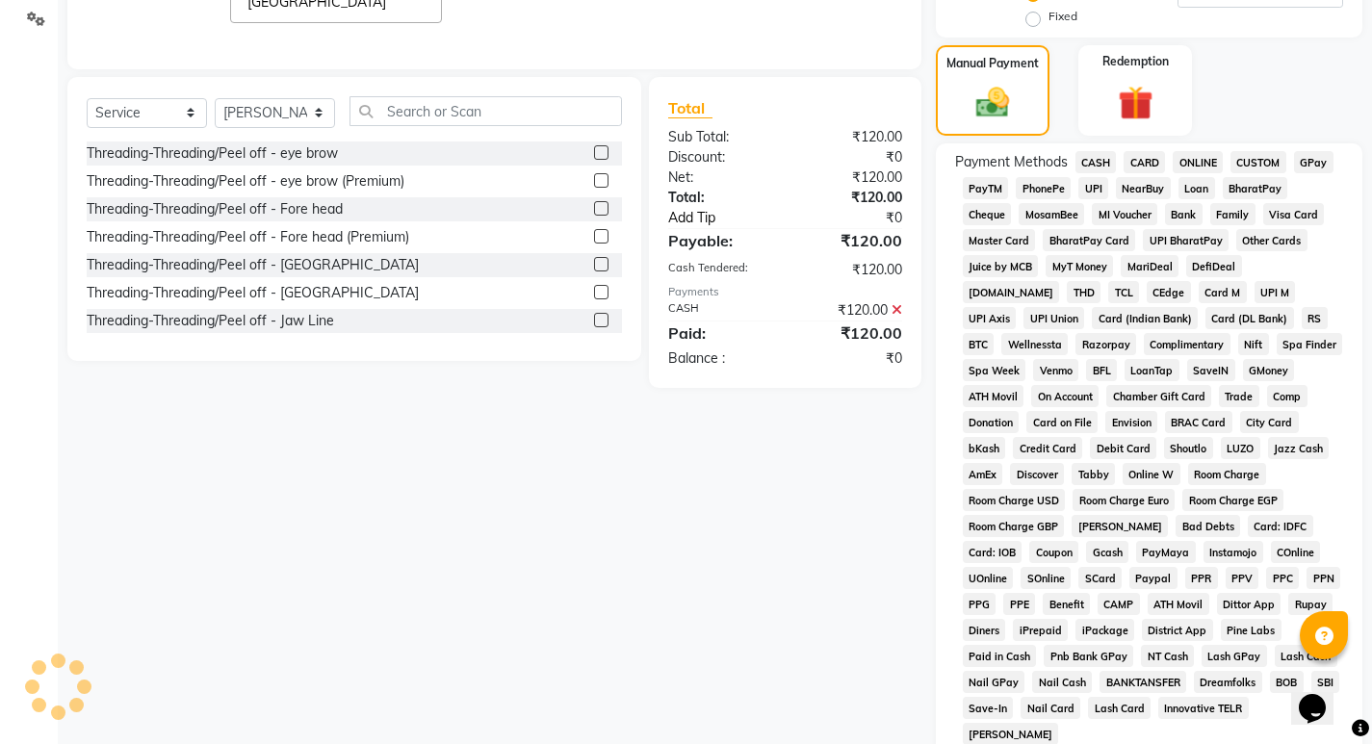
scroll to position [204, 0]
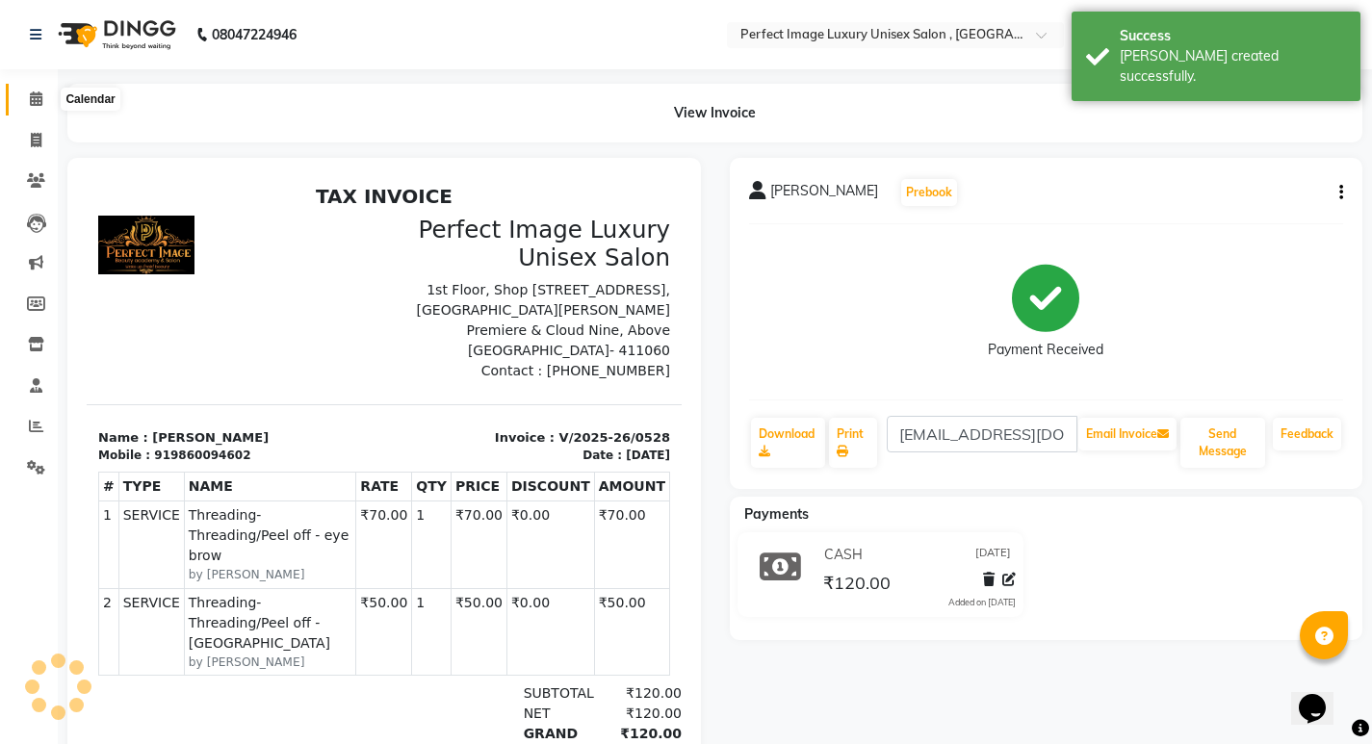
click at [40, 96] on icon at bounding box center [36, 98] width 13 height 14
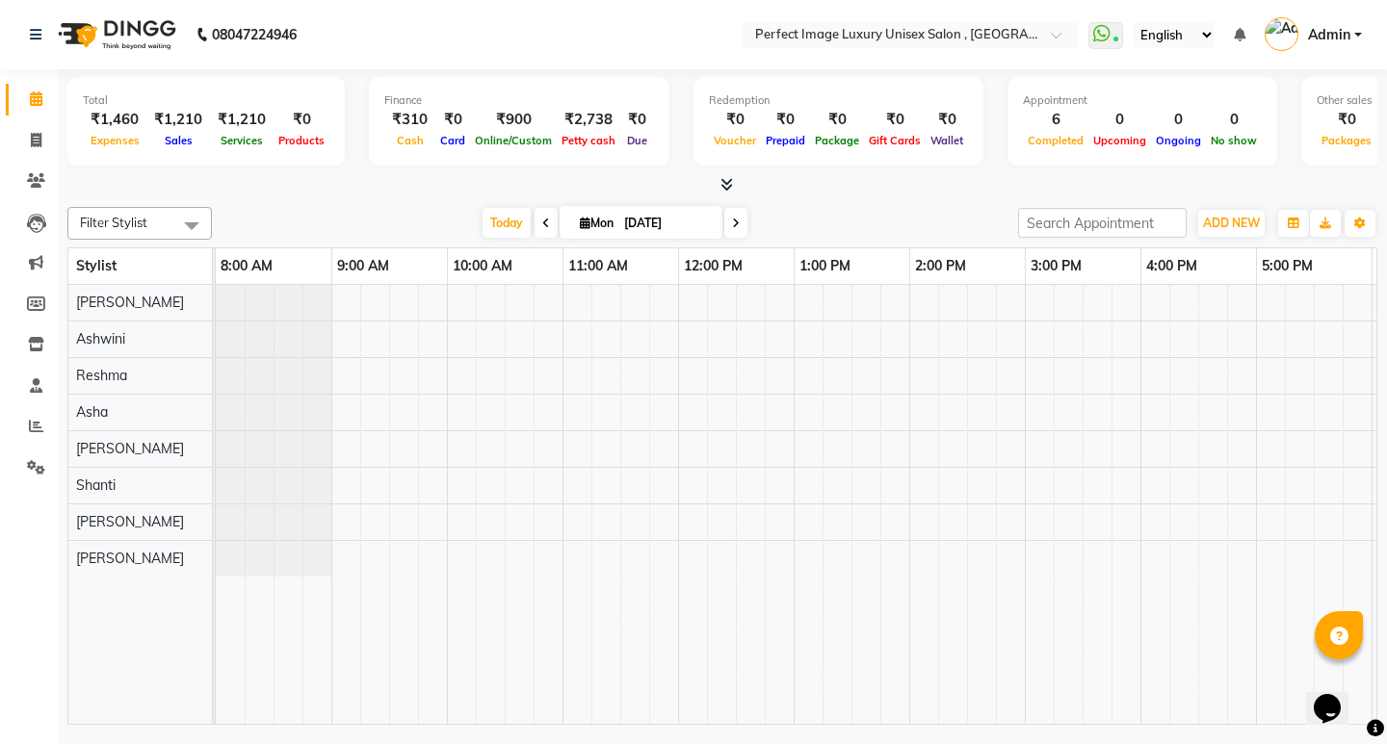
click at [733, 185] on div at bounding box center [722, 185] width 1310 height 20
click at [725, 188] on icon at bounding box center [726, 184] width 13 height 14
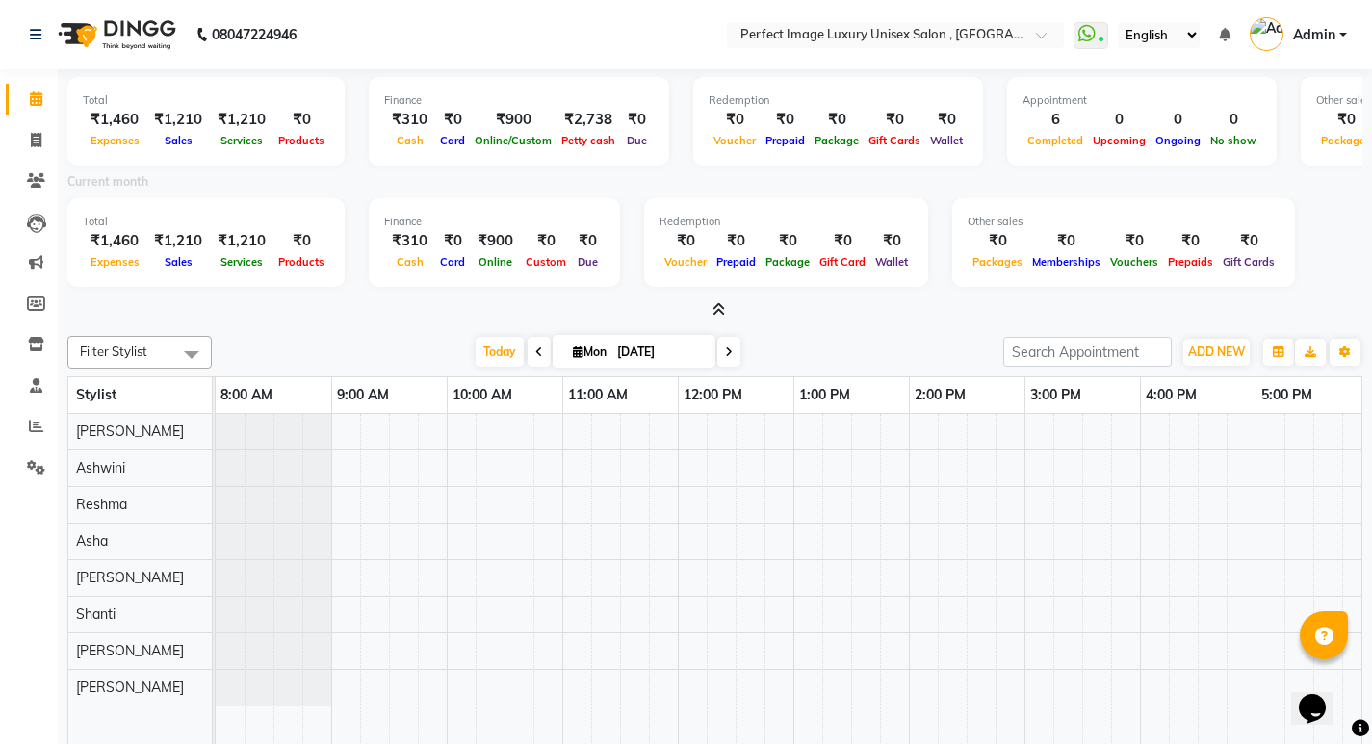
click at [716, 310] on icon at bounding box center [719, 309] width 13 height 14
